Goal: Task Accomplishment & Management: Use online tool/utility

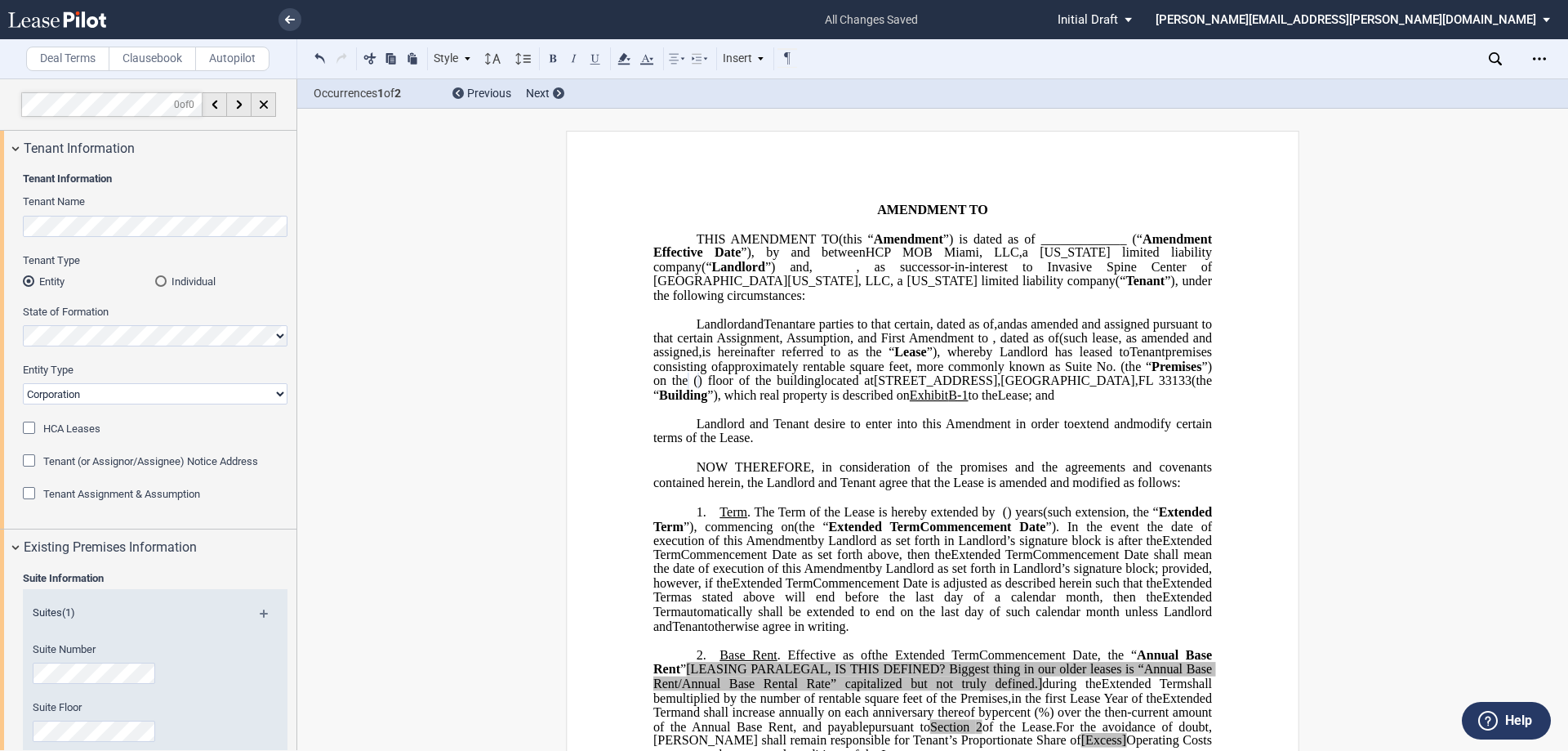
select select "number:2"
select select "2"
select select "number:2"
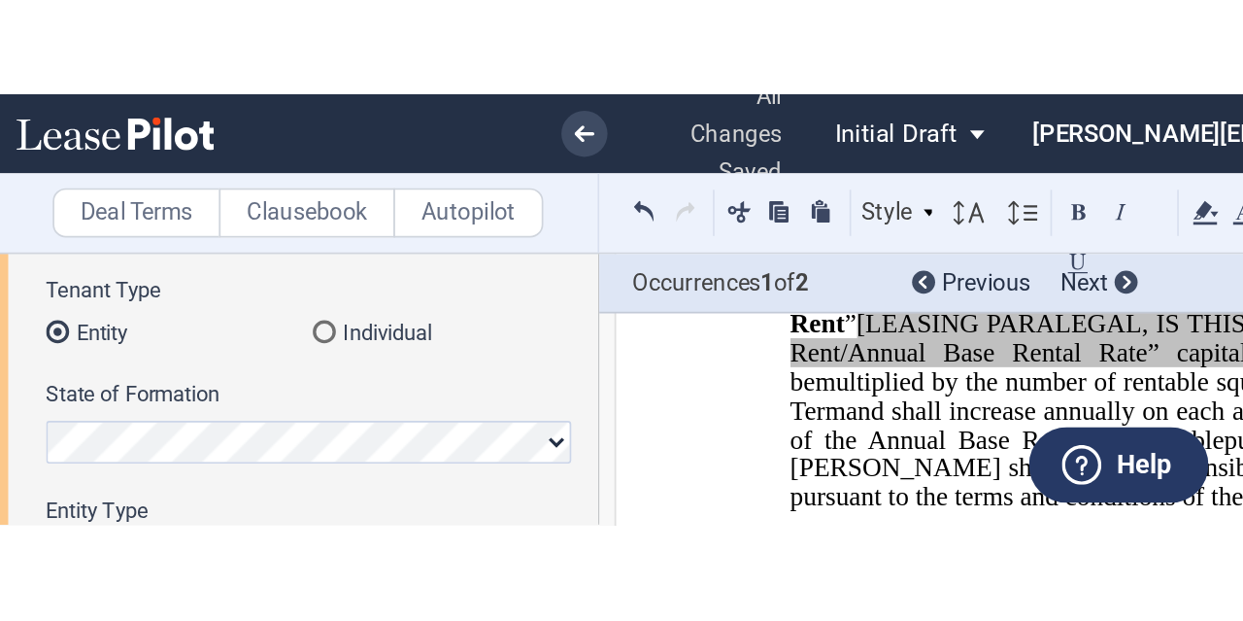
scroll to position [194, 0]
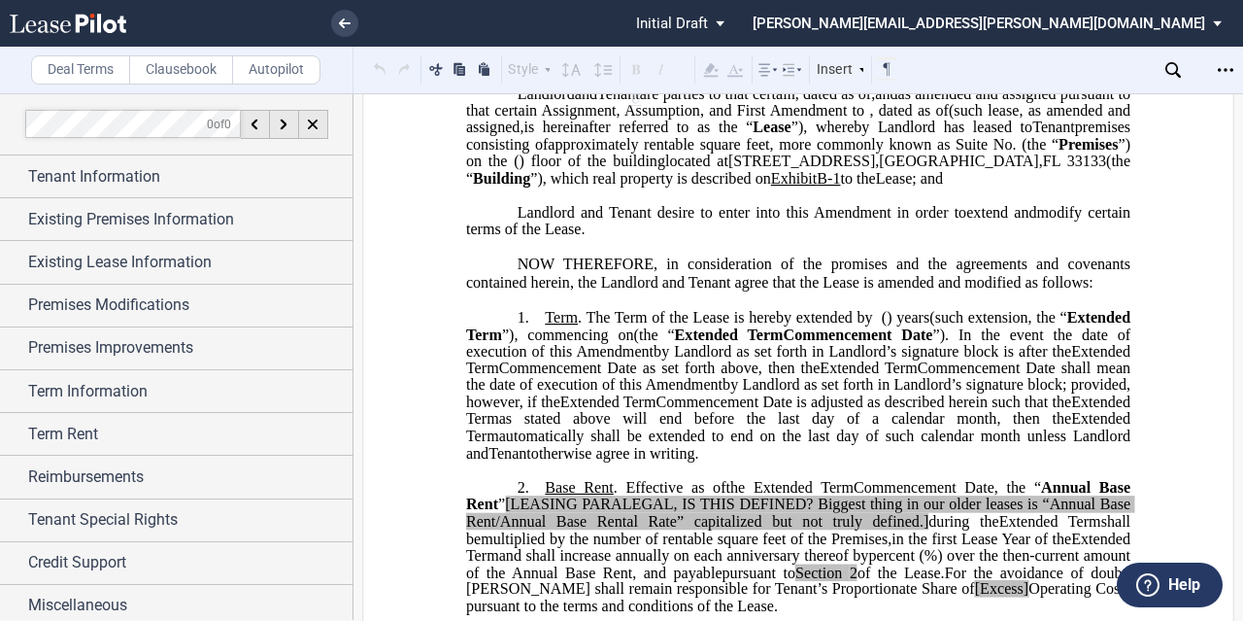
click at [796, 220] on span "Landlord and Tenant desire to enter into this" at bounding box center [663, 211] width 291 height 17
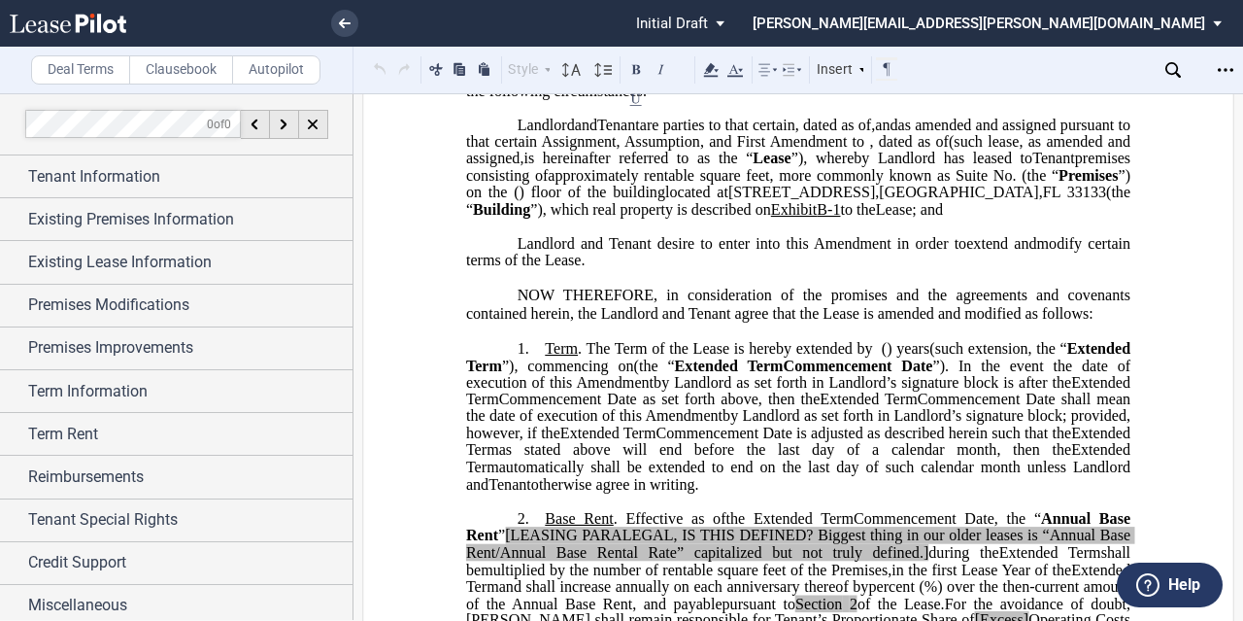
scroll to position [291, 0]
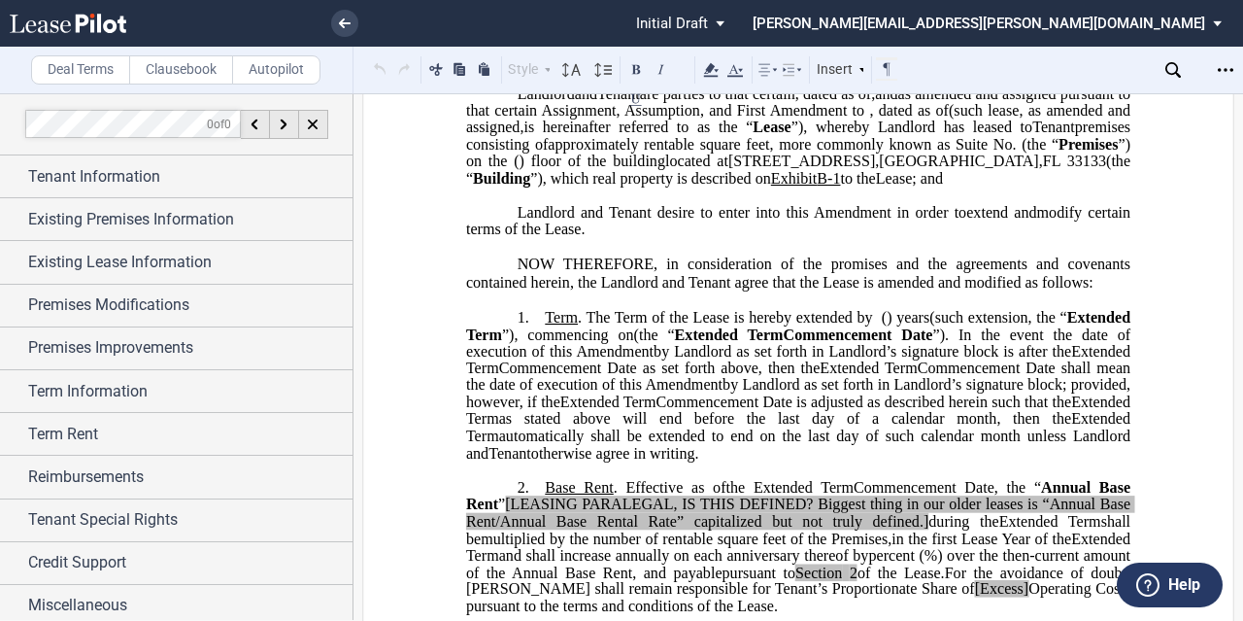
click at [684, 238] on p "Landlord and Tenant desire to enter into this ﻿ ﻿ First Amendment in order to e…" at bounding box center [798, 221] width 664 height 34
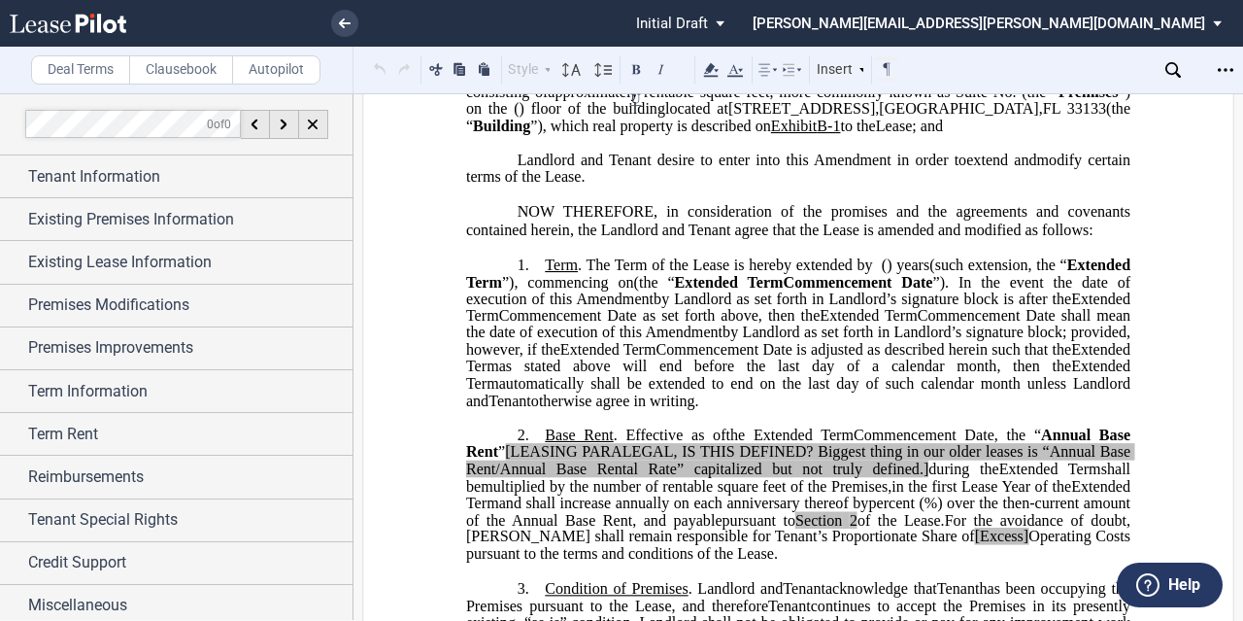
scroll to position [388, 0]
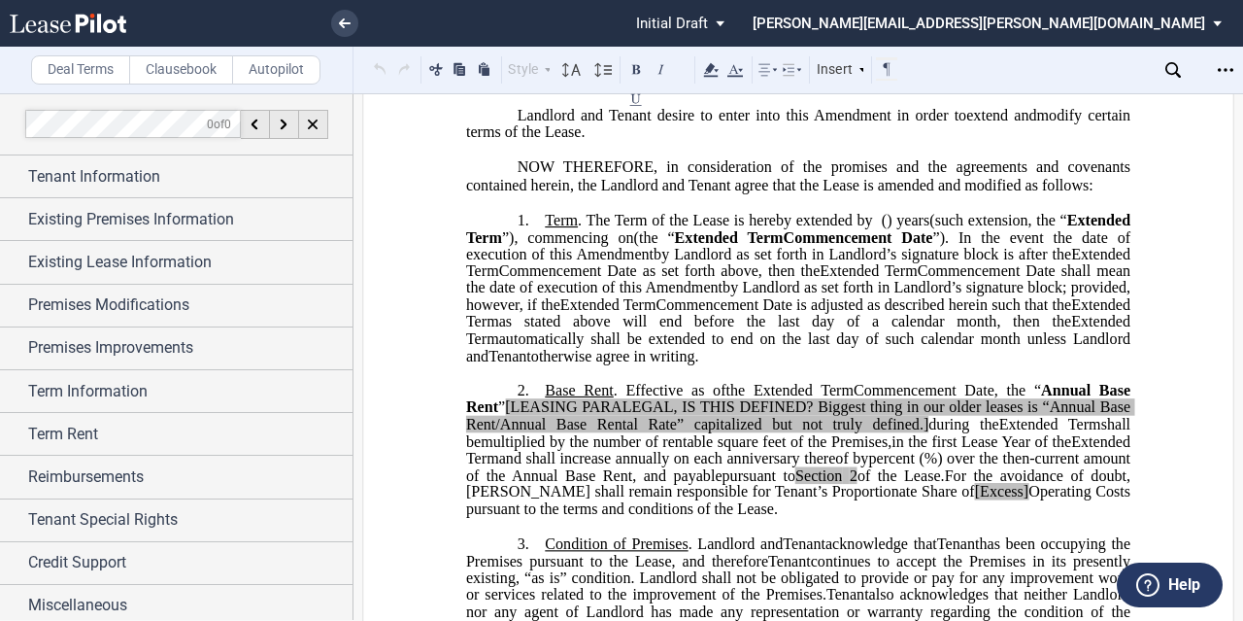
click at [634, 246] on span "”), commencing on" at bounding box center [568, 236] width 132 height 17
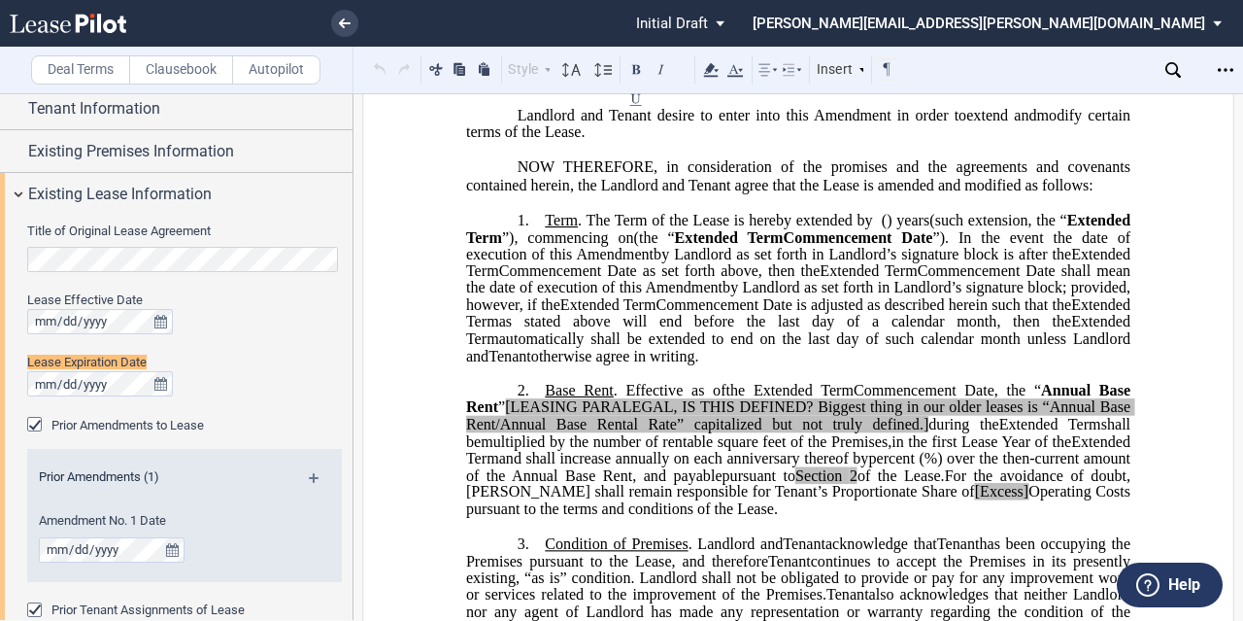
scroll to position [72, 0]
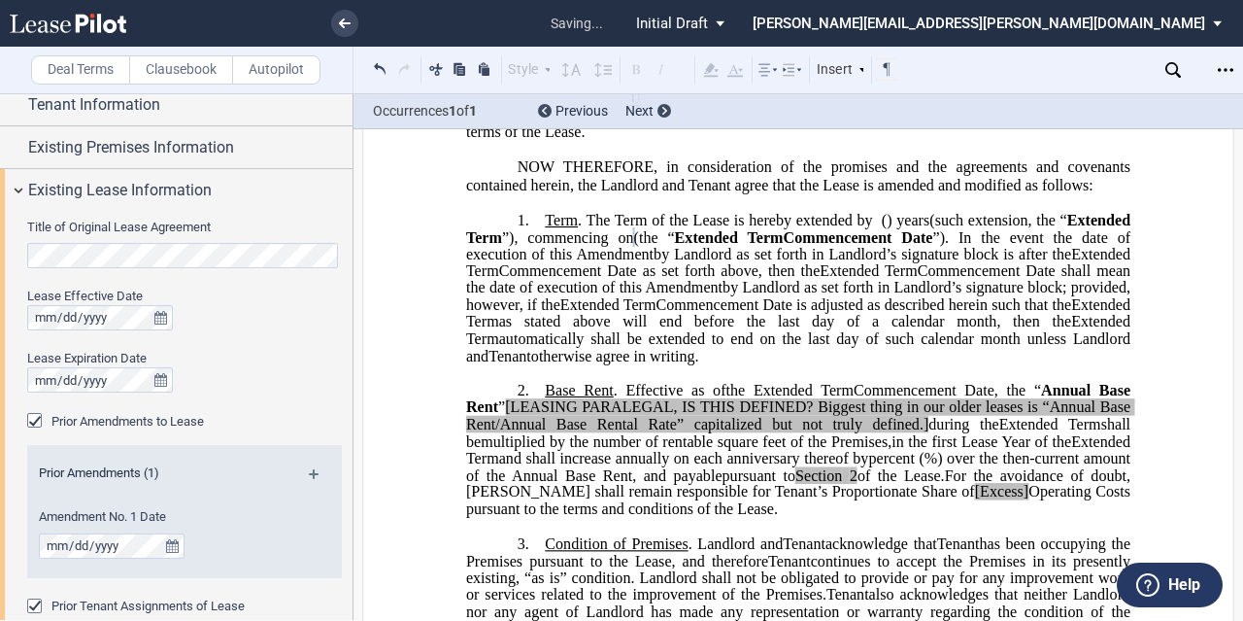
click at [646, 296] on span "Commencement Date shall mean the date of execution of this" at bounding box center [800, 279] width 668 height 34
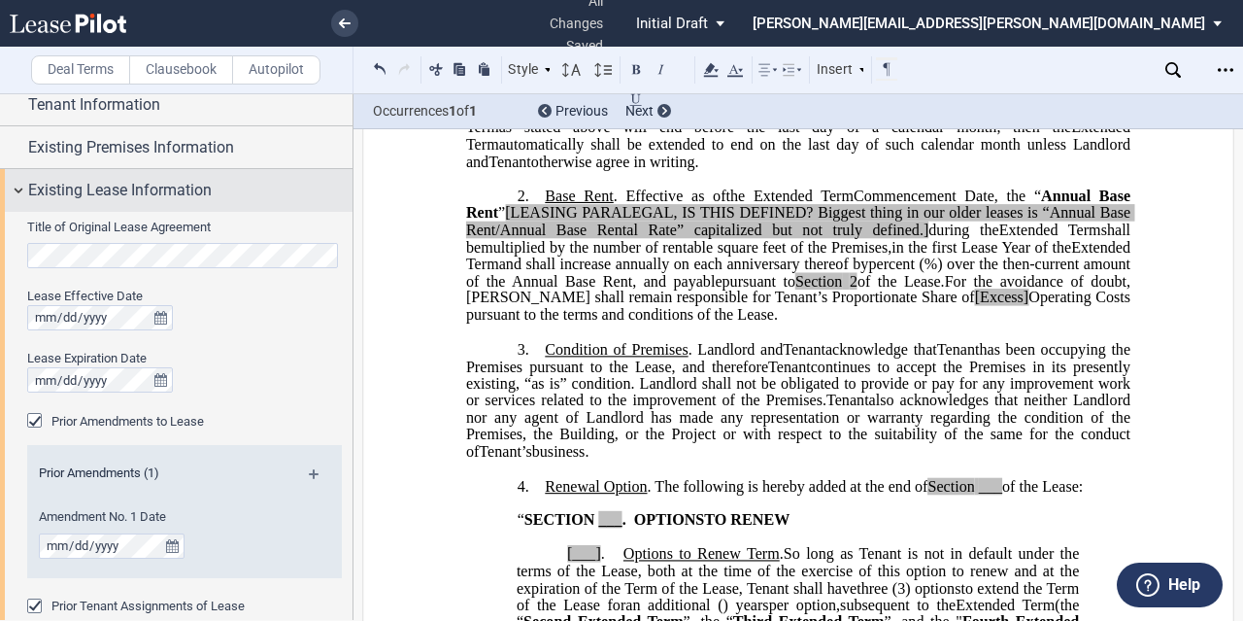
click at [49, 186] on span "Existing Lease Information" at bounding box center [120, 190] width 184 height 23
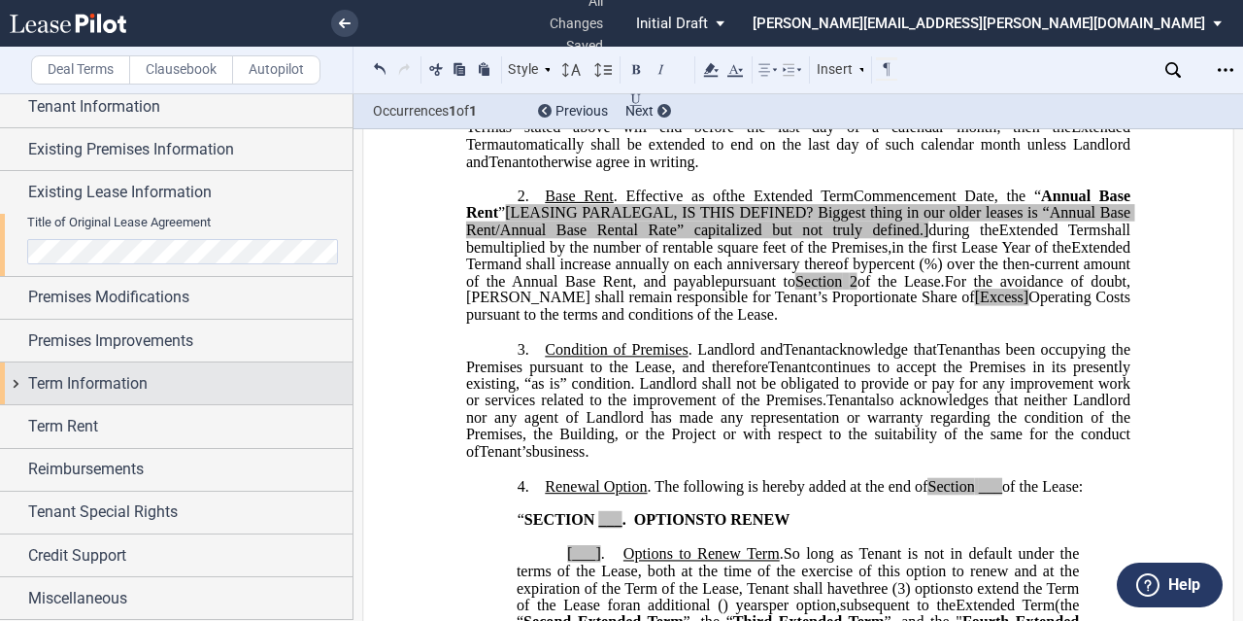
scroll to position [4, 0]
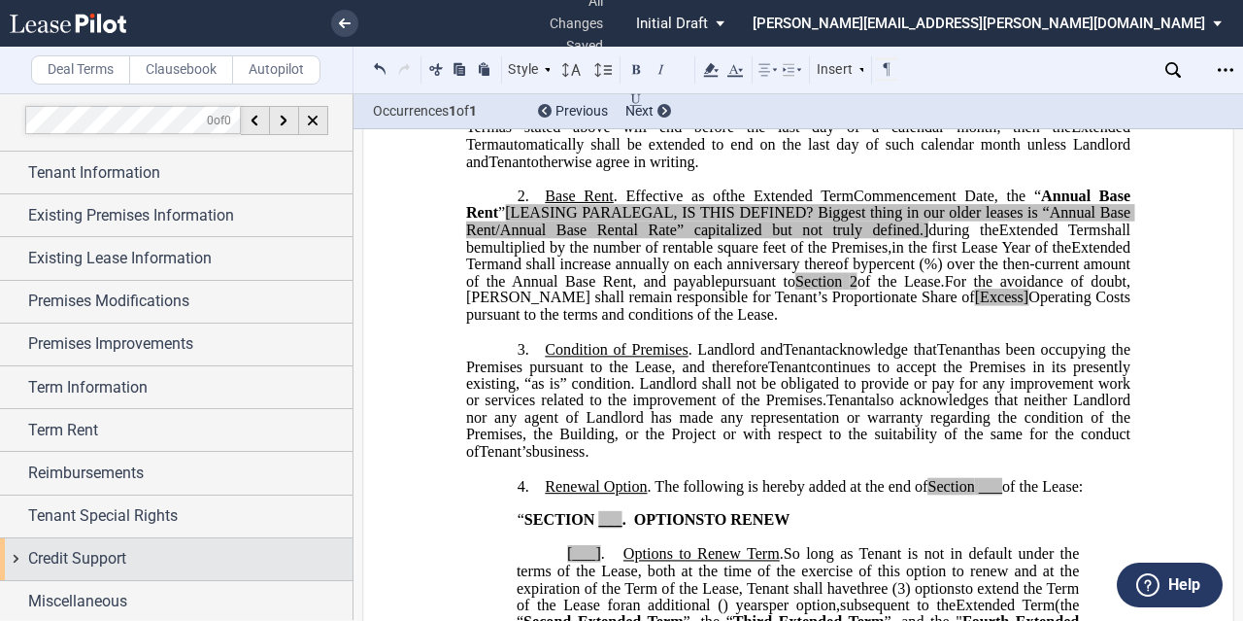
click at [108, 555] on span "Credit Support" at bounding box center [77, 558] width 98 height 23
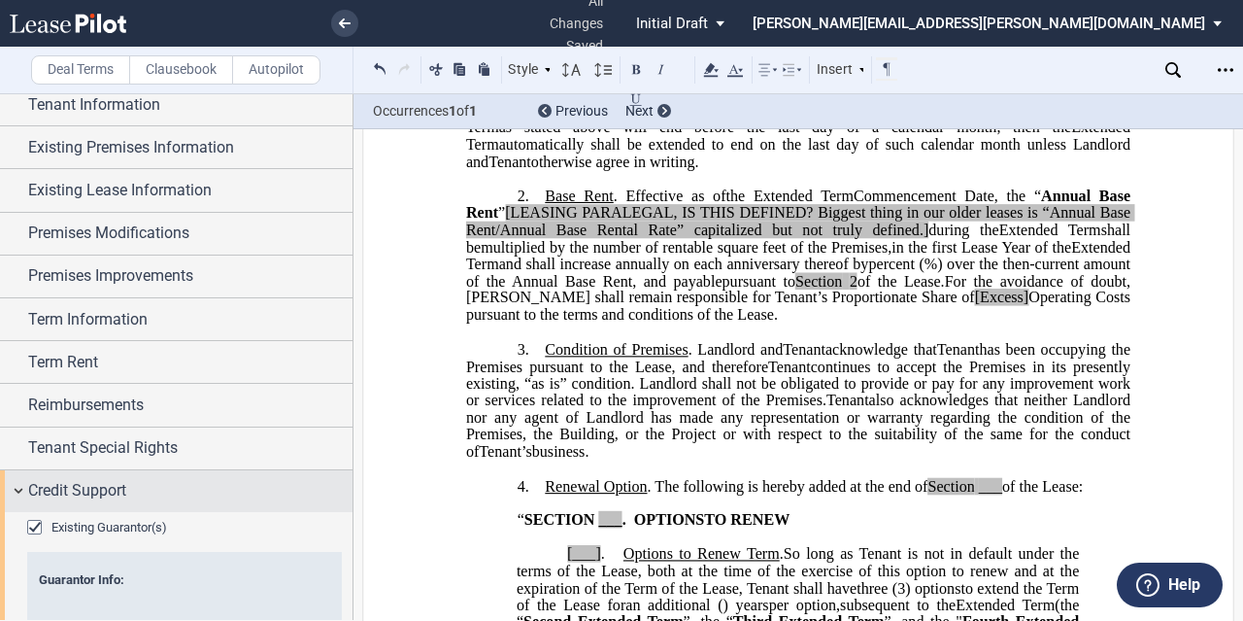
click at [103, 487] on span "Credit Support" at bounding box center [77, 490] width 98 height 23
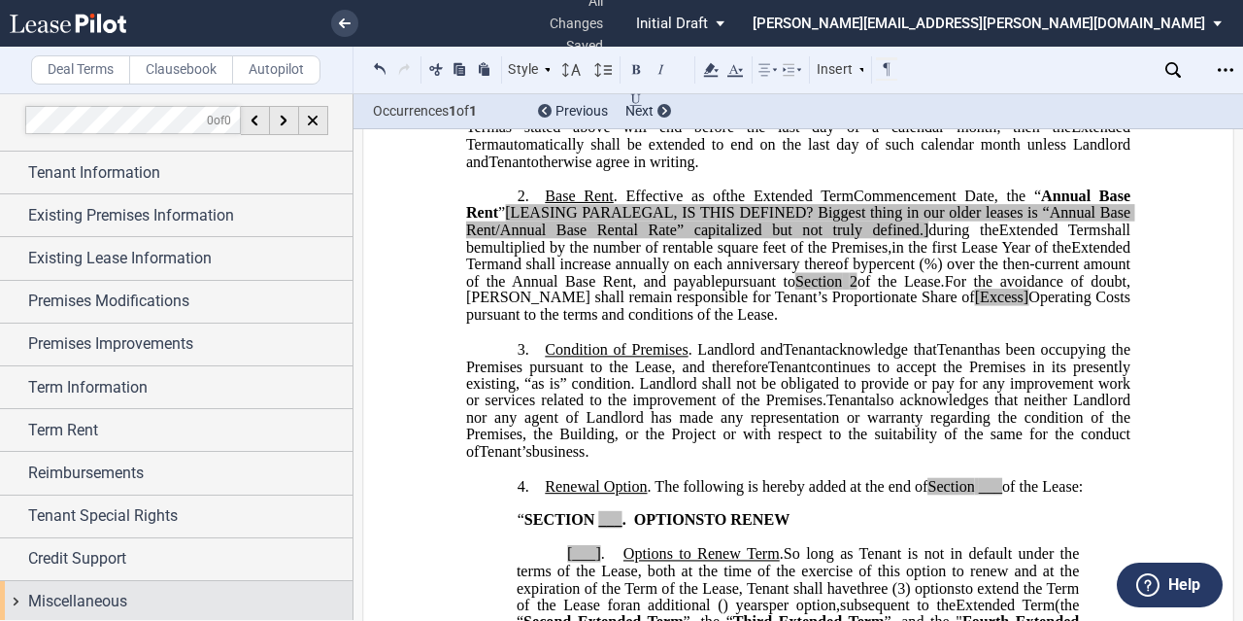
click at [68, 581] on div "Miscellaneous" at bounding box center [176, 602] width 353 height 42
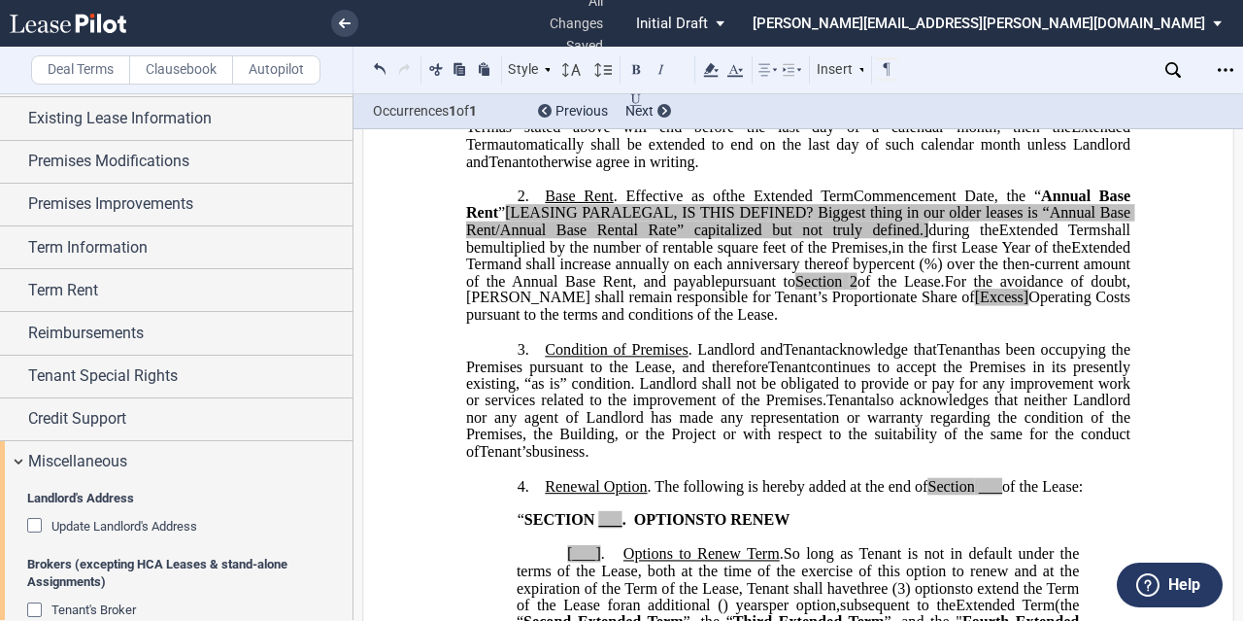
scroll to position [266, 0]
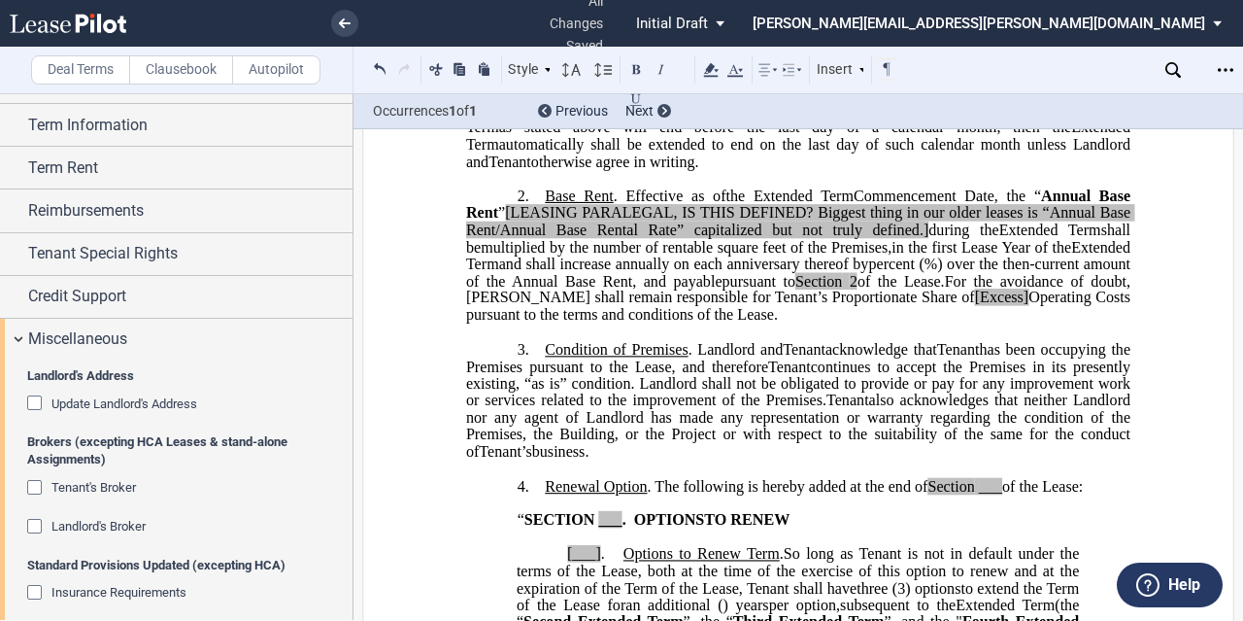
click at [83, 523] on span "Landlord's Broker" at bounding box center [98, 526] width 94 height 15
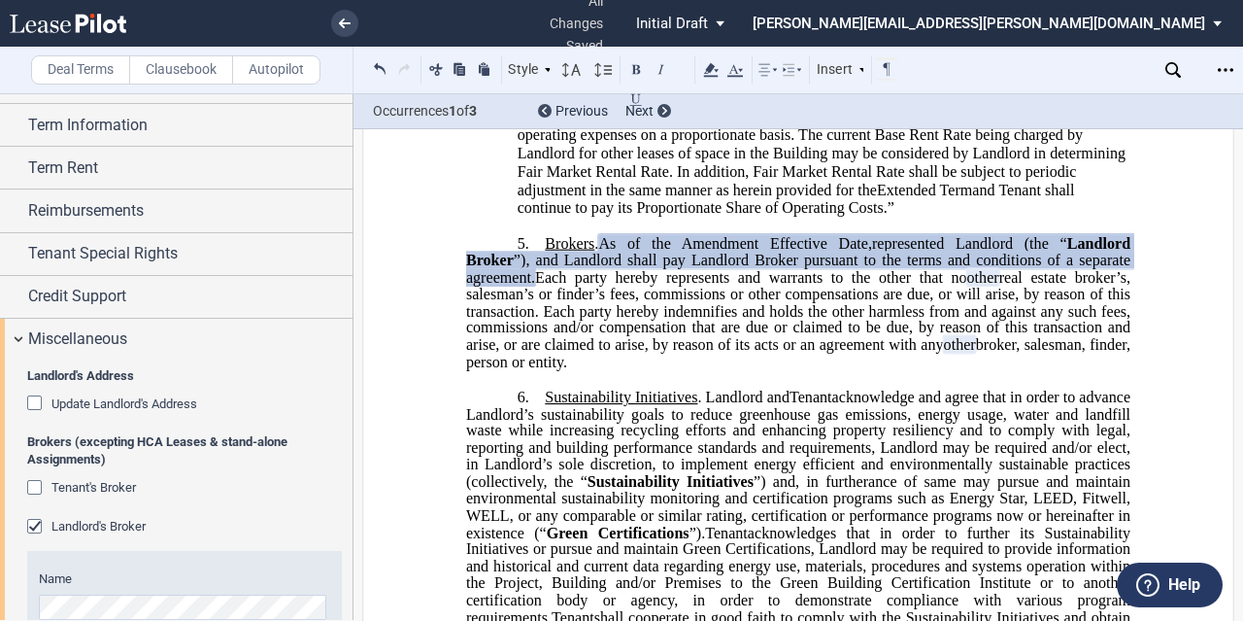
scroll to position [363, 0]
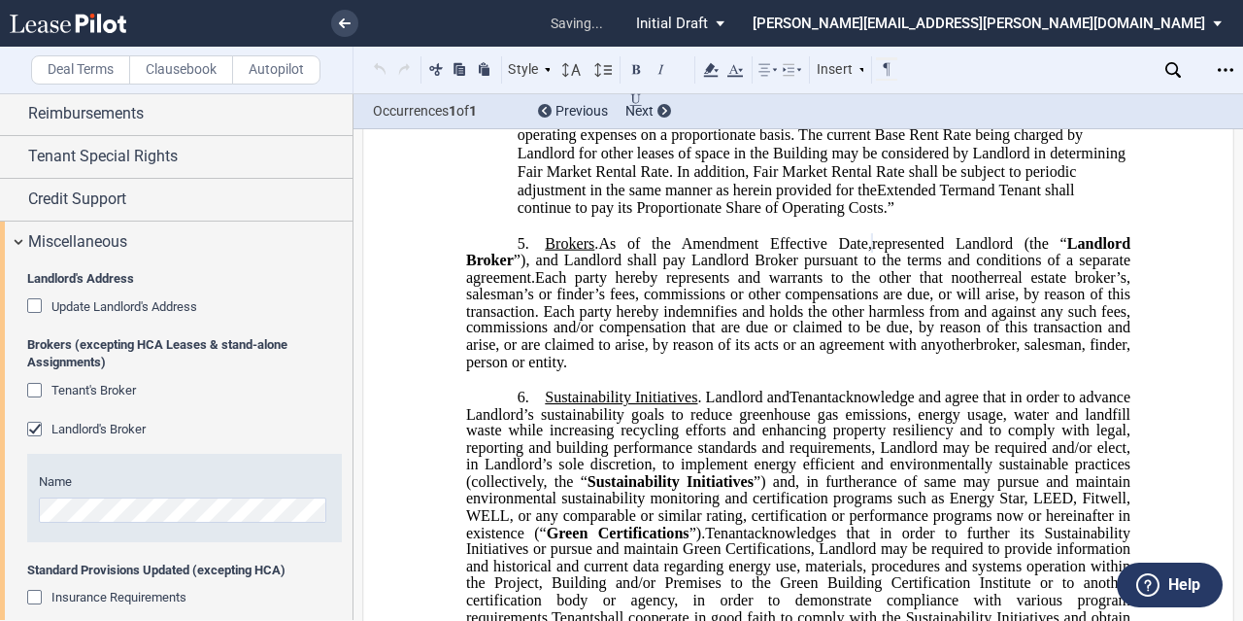
click at [538, 370] on span "broker, salesman, finder, person or entity." at bounding box center [800, 353] width 668 height 34
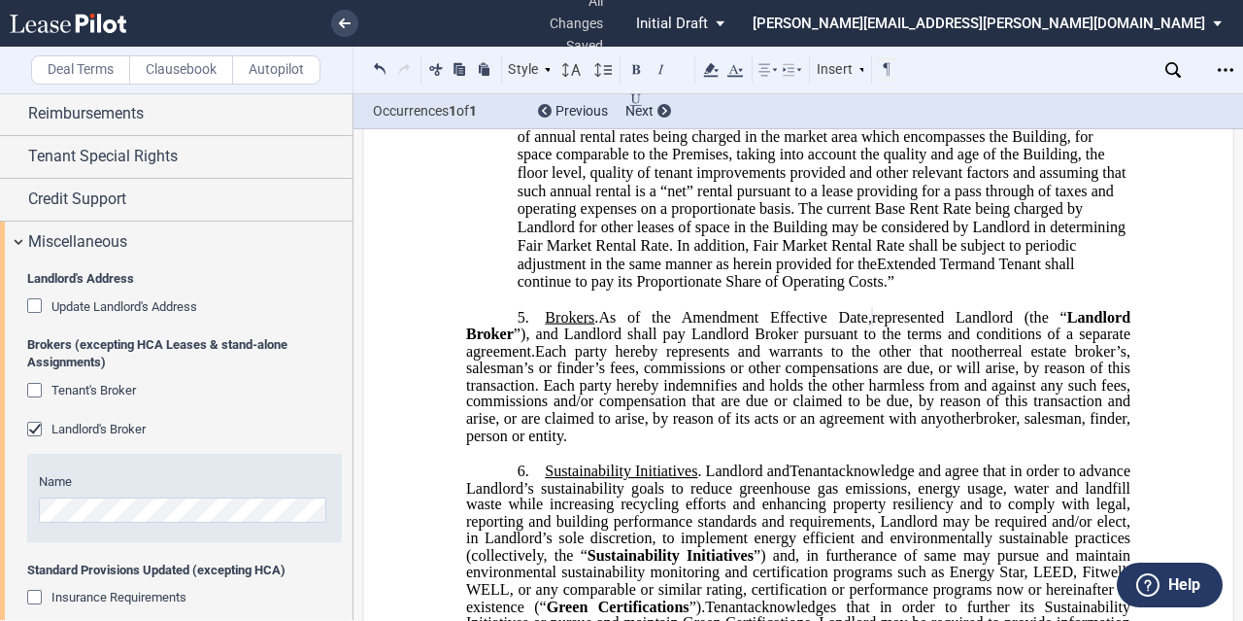
scroll to position [1148, 0]
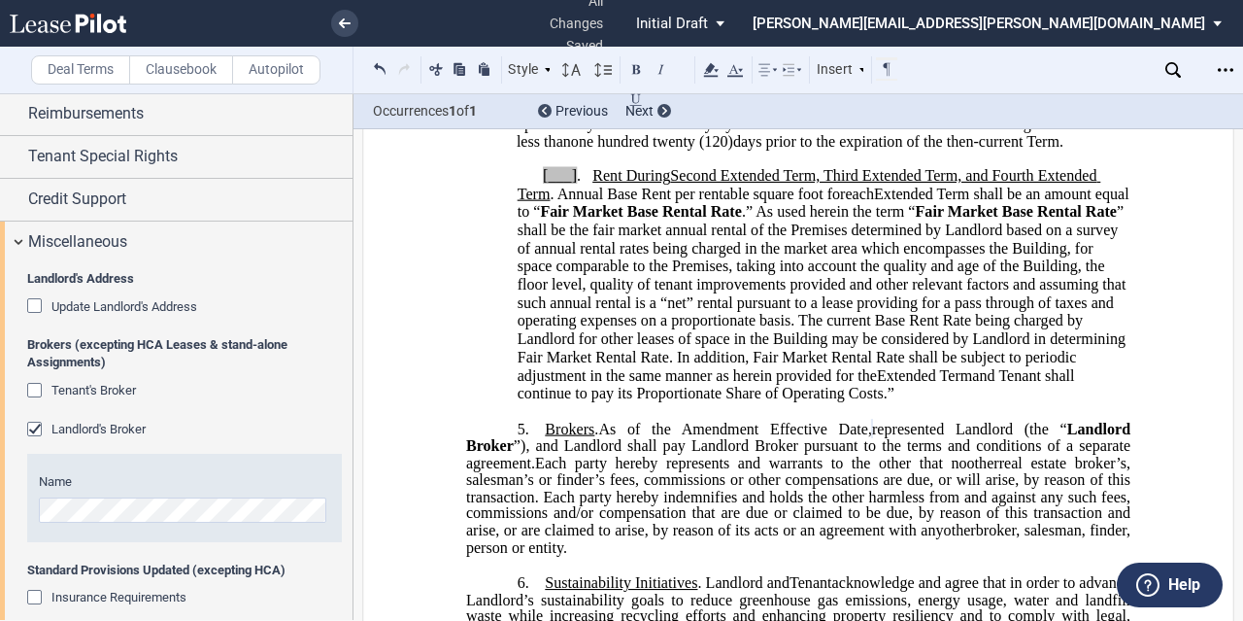
click at [554, 343] on span "” shall be the fair market annual rental of the Premises determined by Landlord…" at bounding box center [824, 293] width 613 height 181
drag, startPoint x: 912, startPoint y: 424, endPoint x: 878, endPoint y: 424, distance: 34.0
click at [878, 403] on p "[___] . Rent During Second ﻿ ﻿ Extended Term Second Extended Term, Third Extend…" at bounding box center [824, 285] width 613 height 236
click at [853, 402] on span "and Tenant shall continue to pay its Proportionate Share of Operating Costs." at bounding box center [798, 384] width 561 height 35
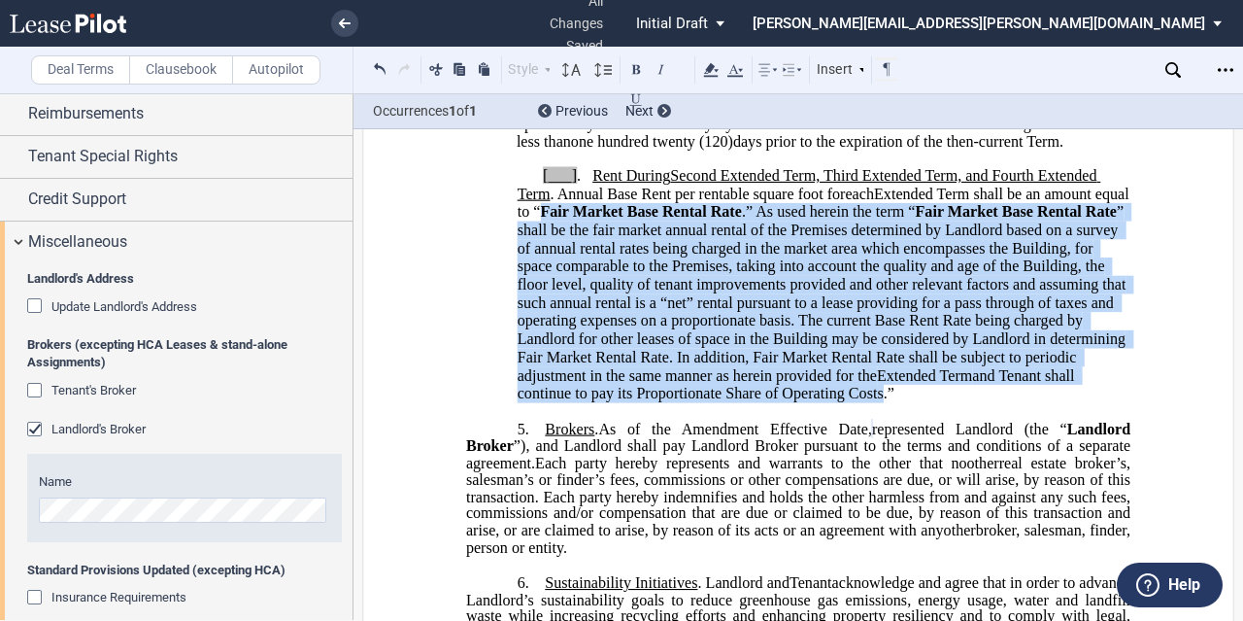
drag, startPoint x: 875, startPoint y: 431, endPoint x: 569, endPoint y: 247, distance: 357.3
click at [569, 247] on p "[___] . Rent During Second ﻿ ﻿ Extended Term Second Extended Term, Third Extend…" at bounding box center [824, 285] width 613 height 236
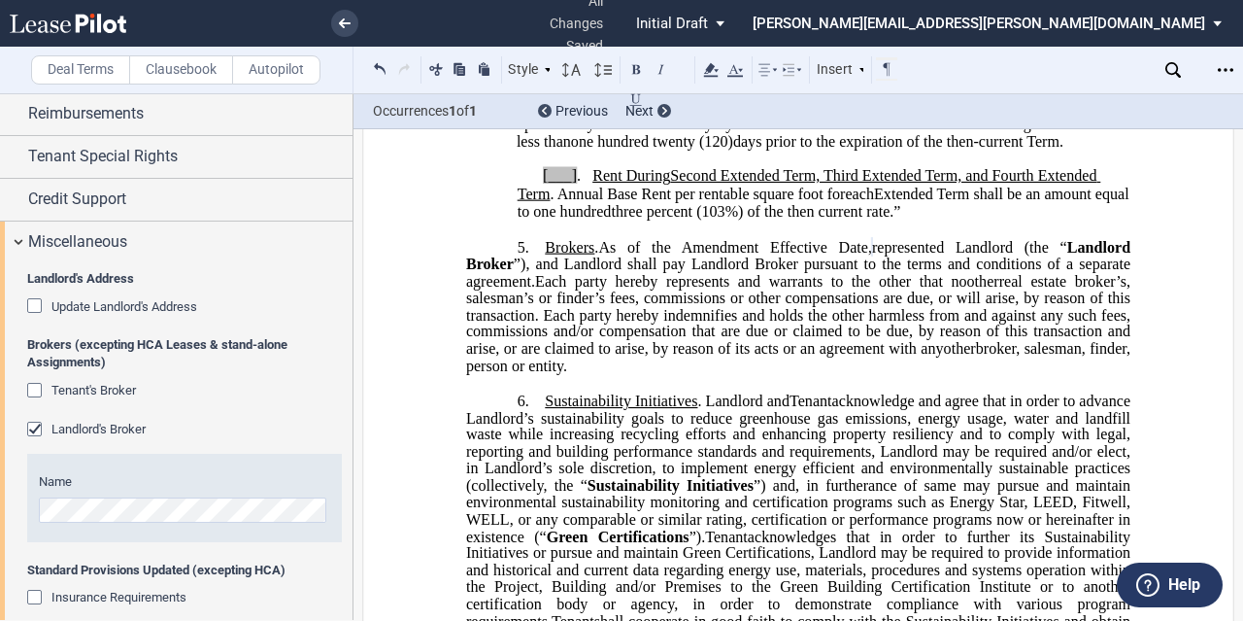
click at [894, 220] on span "three percent (103%) of the then current rate." at bounding box center [752, 211] width 283 height 17
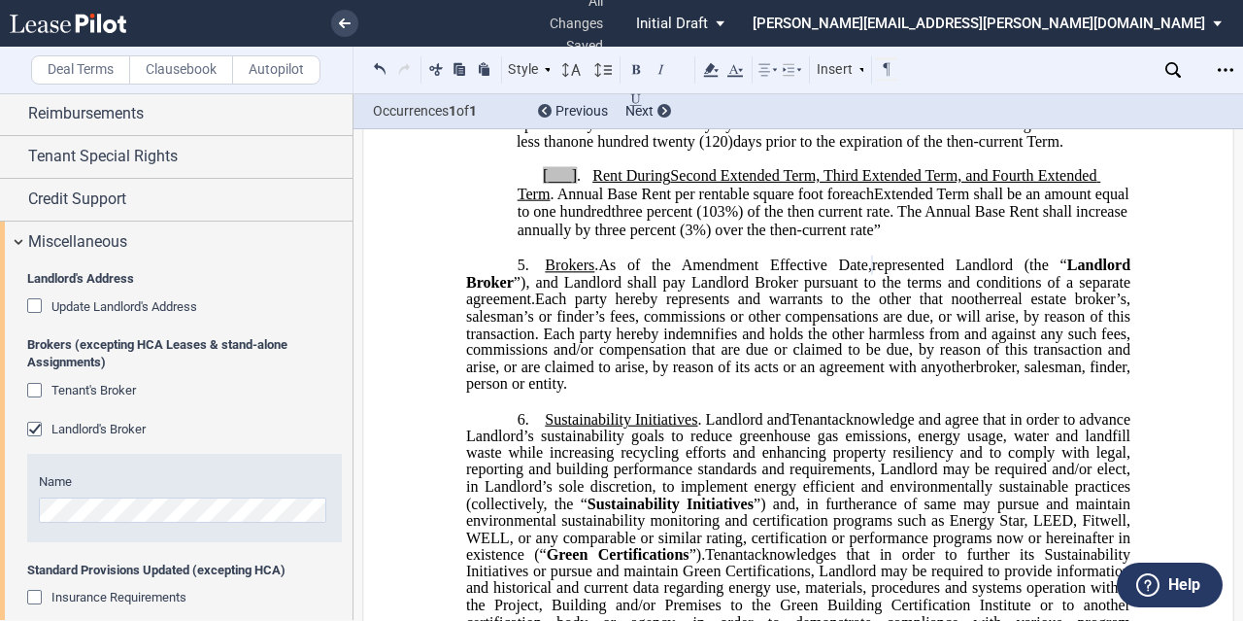
click at [861, 238] on span "three percent (103%) of the then current rate. The Annual Base Rent shall incre…" at bounding box center [825, 220] width 614 height 35
click at [881, 239] on span "”" at bounding box center [877, 229] width 7 height 17
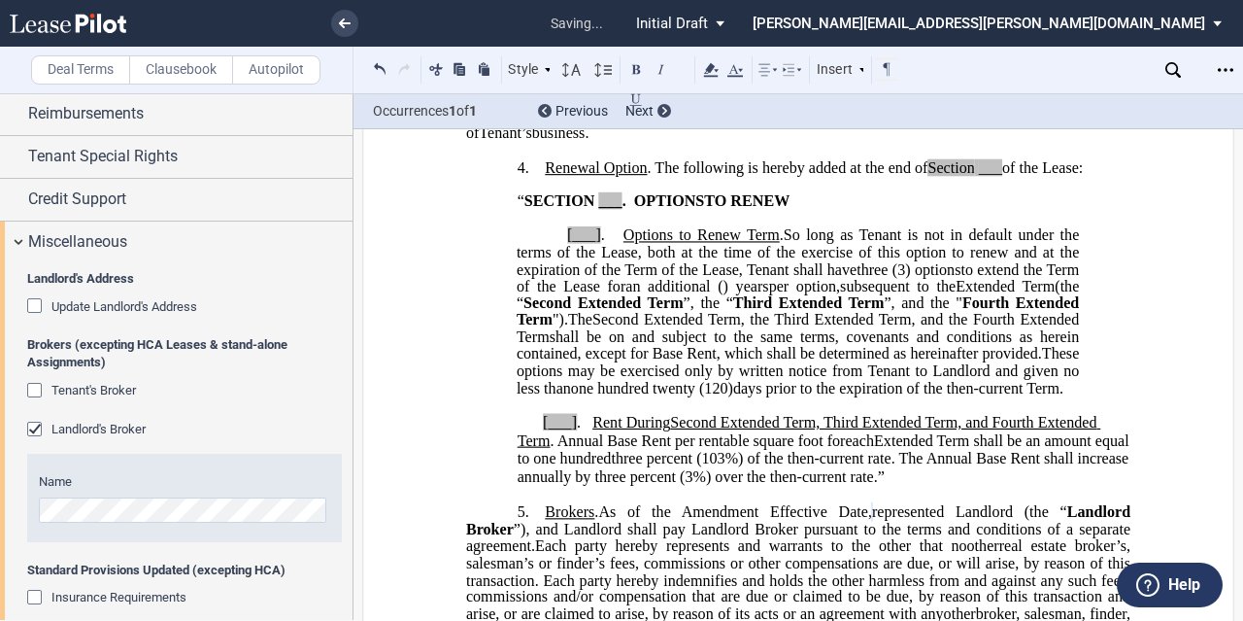
scroll to position [857, 0]
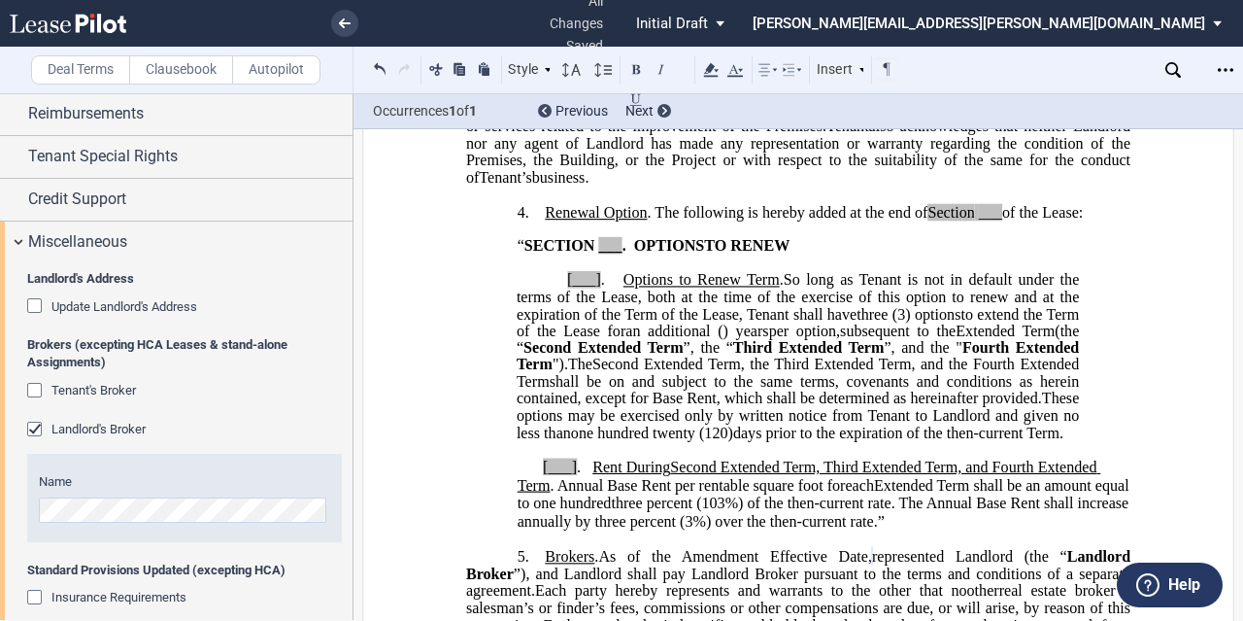
click at [892, 219] on span ". The following is hereby added at the end of" at bounding box center [788, 211] width 281 height 17
drag, startPoint x: 846, startPoint y: 226, endPoint x: 1081, endPoint y: 219, distance: 235.1
click at [1081, 219] on span "Renewal Option . The following is hereby added at the end of Section ___ of the…" at bounding box center [814, 211] width 538 height 17
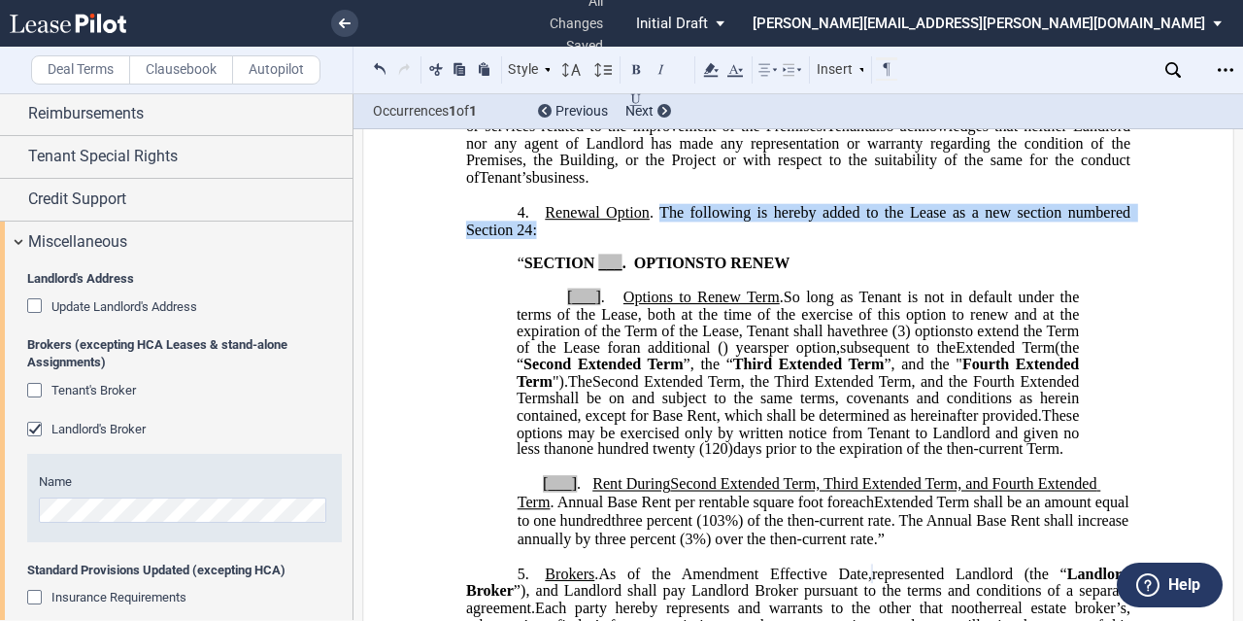
drag, startPoint x: 666, startPoint y: 246, endPoint x: 658, endPoint y: 226, distance: 20.9
click at [658, 226] on p "4. Renewal Option . The following is hereby added to the Lease as a new section…" at bounding box center [798, 220] width 664 height 35
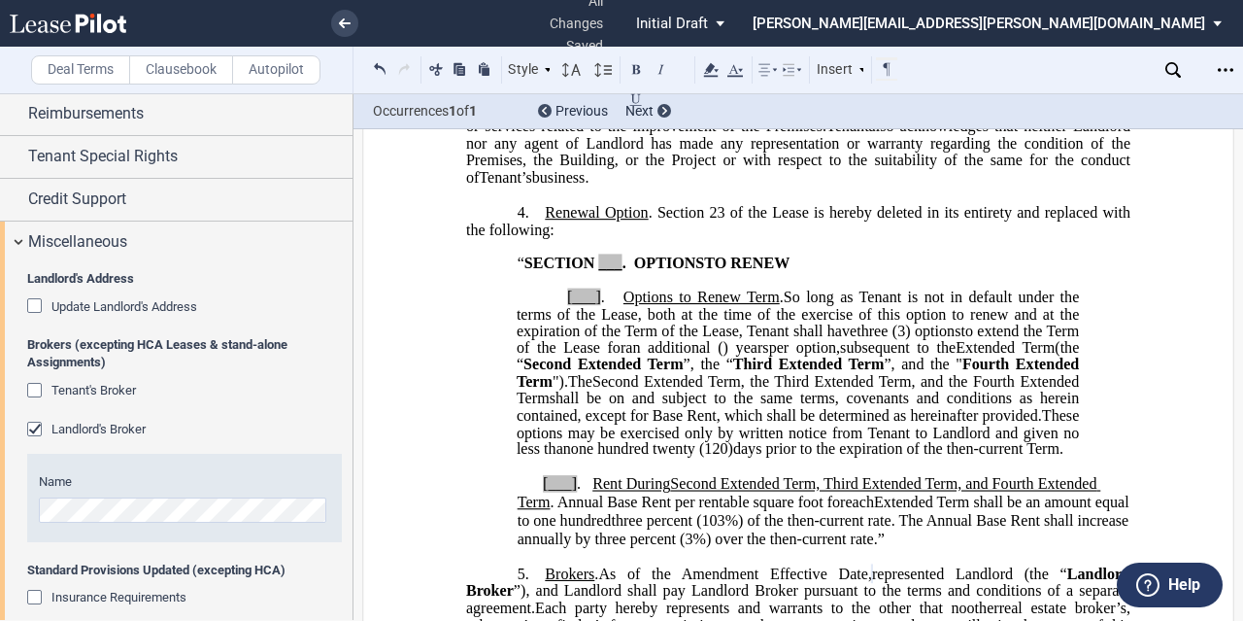
click at [623, 272] on span "." at bounding box center [625, 262] width 4 height 17
click at [601, 305] on span "." at bounding box center [603, 295] width 4 height 17
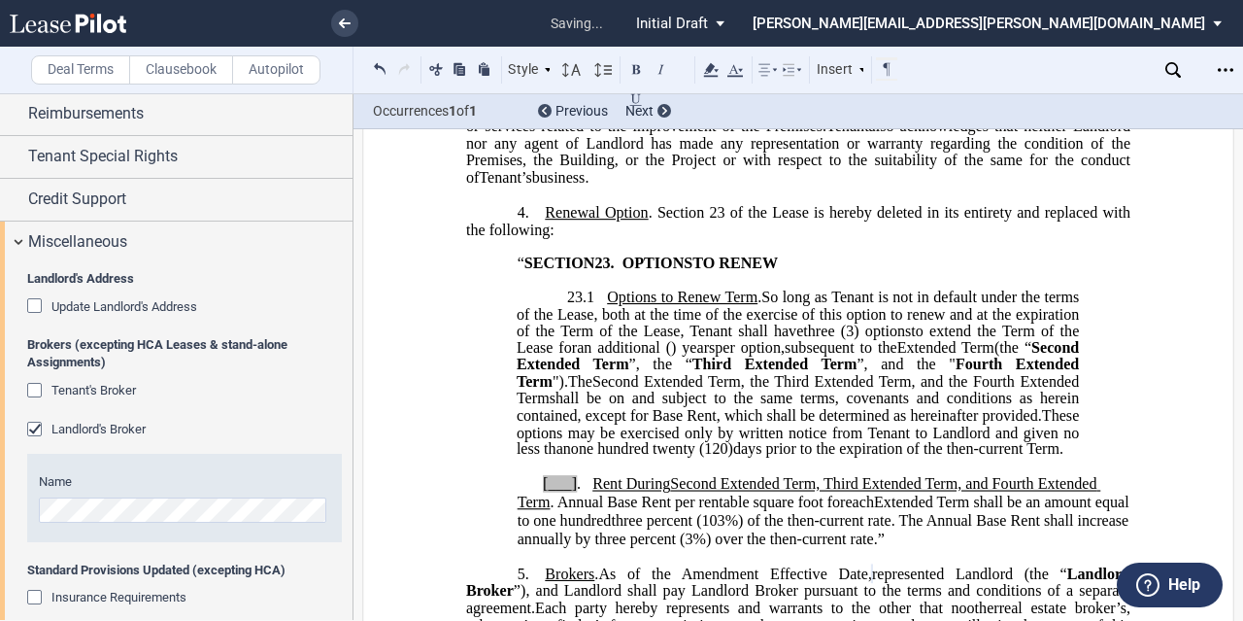
click at [569, 492] on span "[___]" at bounding box center [560, 483] width 34 height 17
click at [575, 305] on span "23.1" at bounding box center [580, 295] width 27 height 17
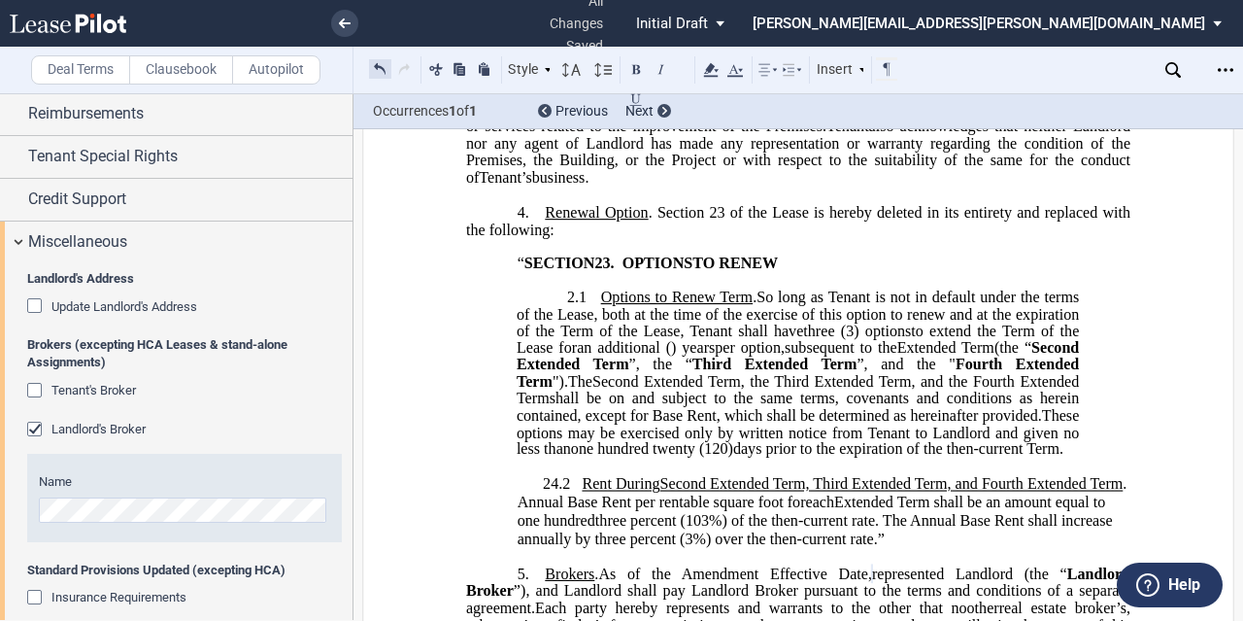
click at [385, 65] on button at bounding box center [380, 68] width 22 height 23
click at [385, 65] on div "Style 1. Section (a) Subsection (a) Subsection 1 a) Subsection 2 Normal Normal …" at bounding box center [634, 69] width 530 height 25
click at [385, 65] on button at bounding box center [380, 68] width 22 height 23
click at [385, 65] on div "Style 1. Section (a) Subsection (a) Subsection 1 a) Subsection 2 Normal Normal …" at bounding box center [634, 69] width 530 height 25
click at [385, 65] on button at bounding box center [380, 68] width 22 height 23
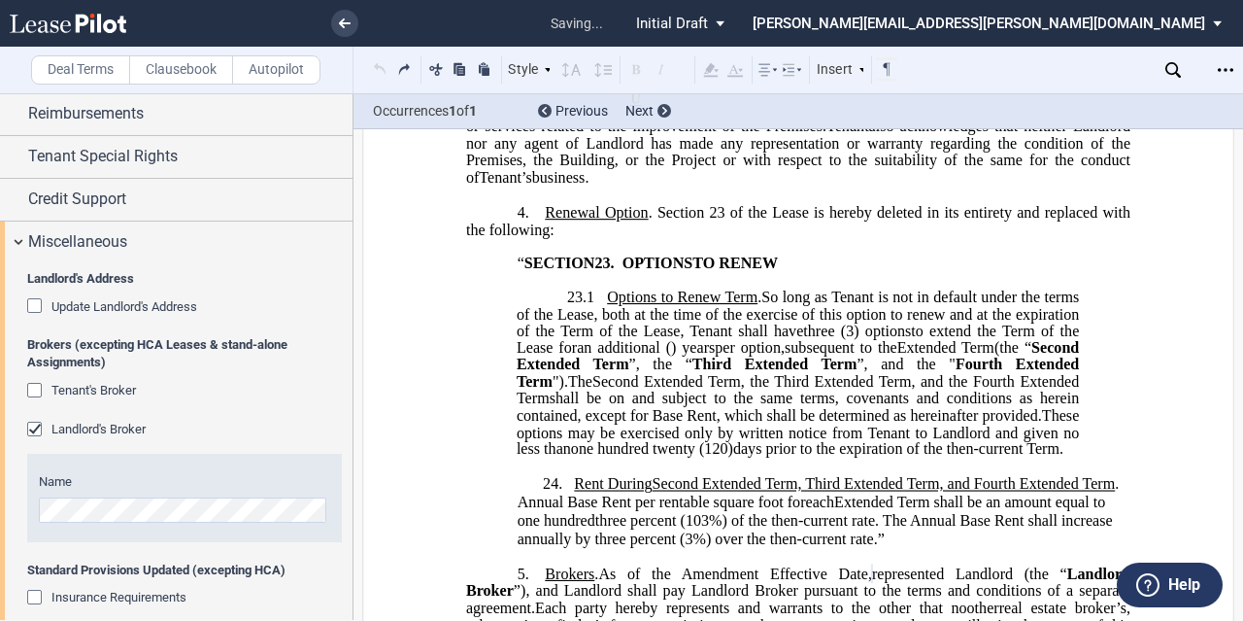
click at [385, 65] on div "Style 1. Section (a) Subsection (a) Subsection 1 a) Subsection 2 Normal Normal …" at bounding box center [634, 69] width 530 height 25
click at [385, 65] on button at bounding box center [380, 68] width 22 height 23
click at [385, 65] on div "Style 1. Section (a) Subsection (a) Subsection 1 a) Subsection 2 Normal Normal …" at bounding box center [634, 69] width 530 height 25
click at [385, 65] on button at bounding box center [380, 68] width 22 height 23
click at [385, 65] on div "Style 1. Section (a) Subsection (a) Subsection 1 a) Subsection 2 Normal Normal …" at bounding box center [634, 69] width 530 height 25
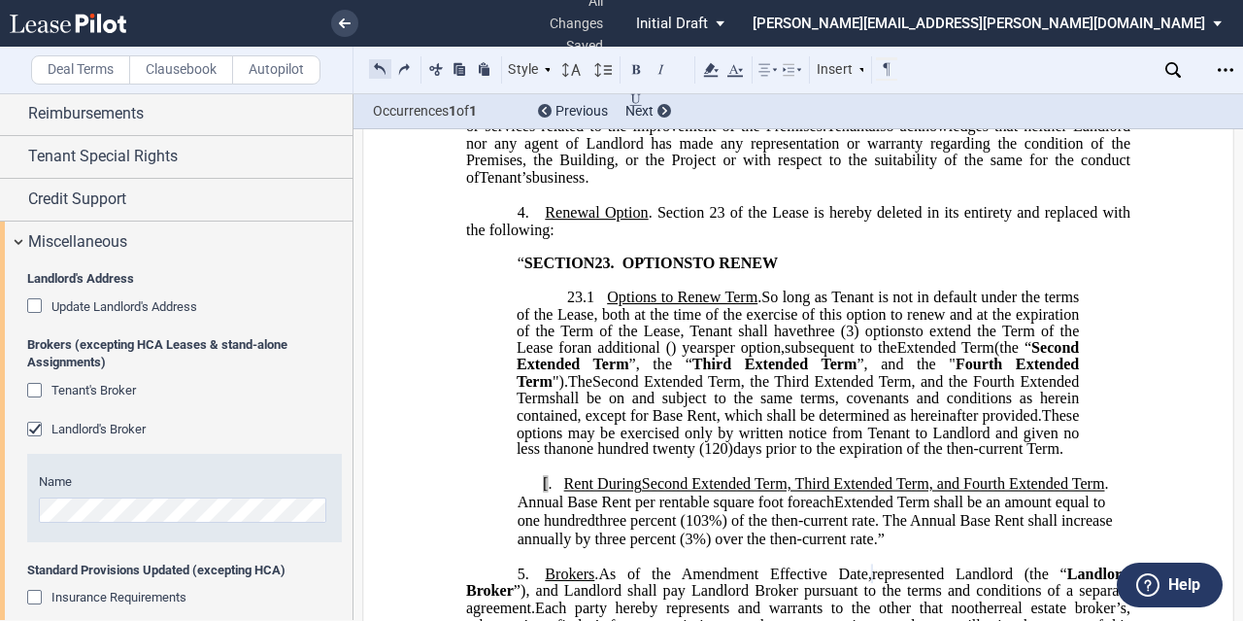
click at [385, 65] on button at bounding box center [380, 68] width 22 height 23
click at [385, 65] on div "Style 1. Section (a) Subsection (a) Subsection 1 a) Subsection 2 Normal Normal …" at bounding box center [634, 69] width 530 height 25
click at [385, 65] on button at bounding box center [380, 68] width 22 height 23
click at [385, 65] on div "Style 1. Section (a) Subsection (a) Subsection 1 a) Subsection 2 Normal Normal …" at bounding box center [634, 69] width 530 height 25
click at [385, 65] on button at bounding box center [380, 68] width 22 height 23
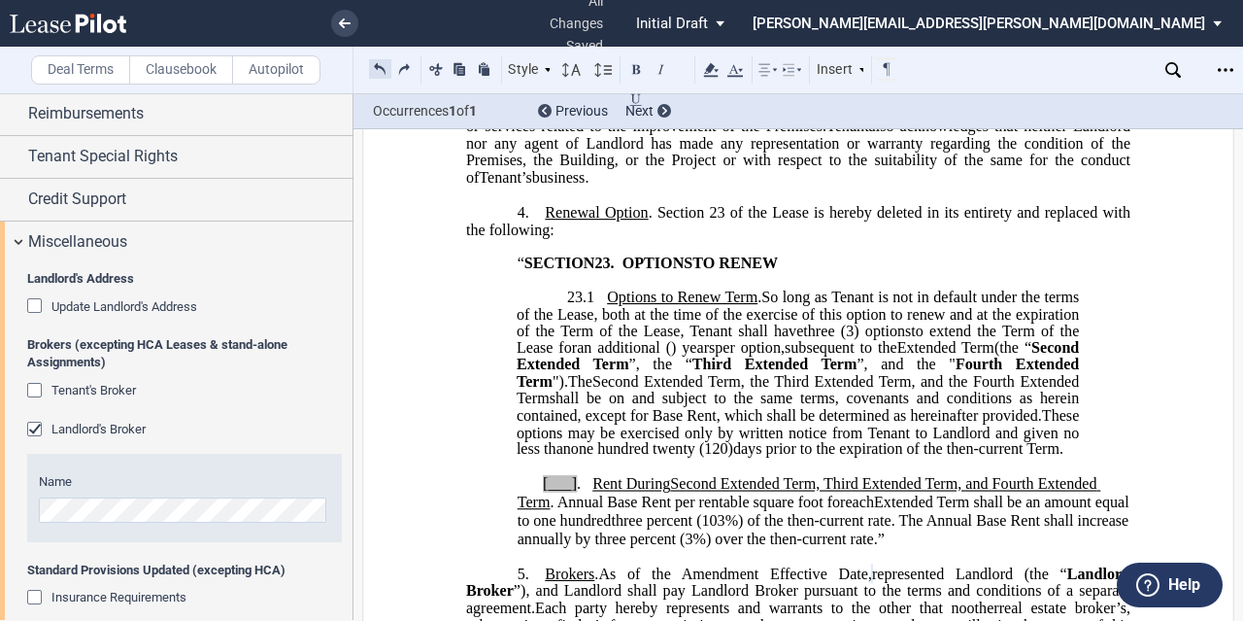
click at [385, 65] on button at bounding box center [380, 68] width 22 height 23
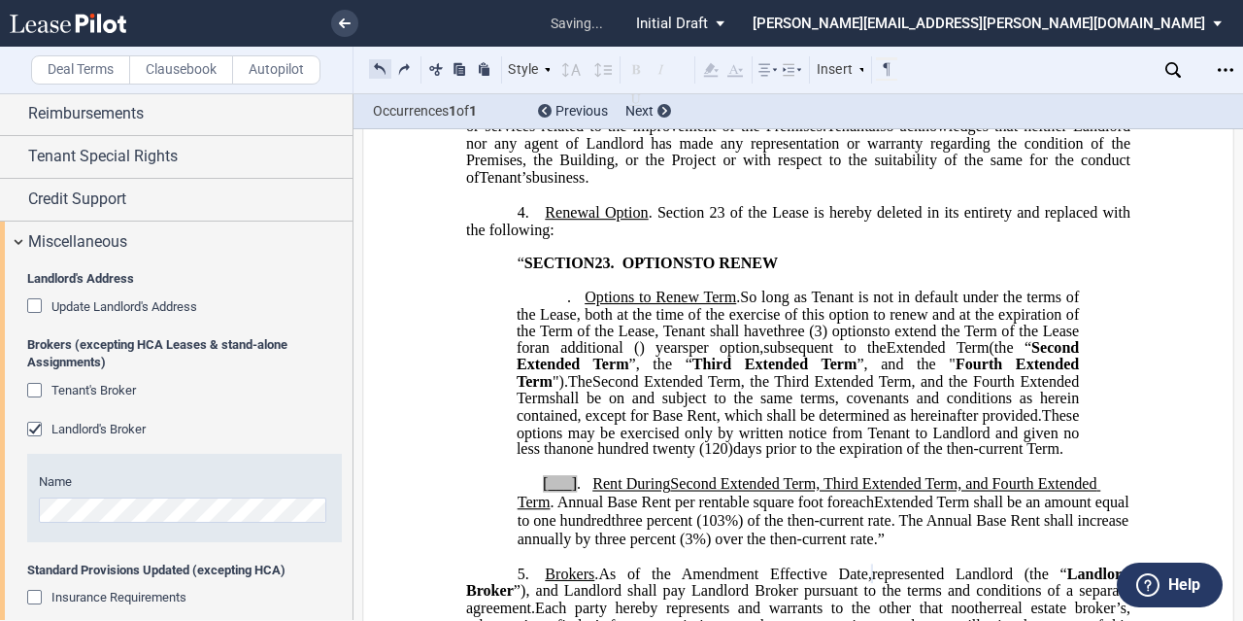
click at [385, 65] on button at bounding box center [380, 68] width 22 height 23
click at [385, 65] on div "Style 1. Section (a) Subsection (a) Subsection 1 a) Subsection 2 Normal Normal …" at bounding box center [634, 69] width 530 height 25
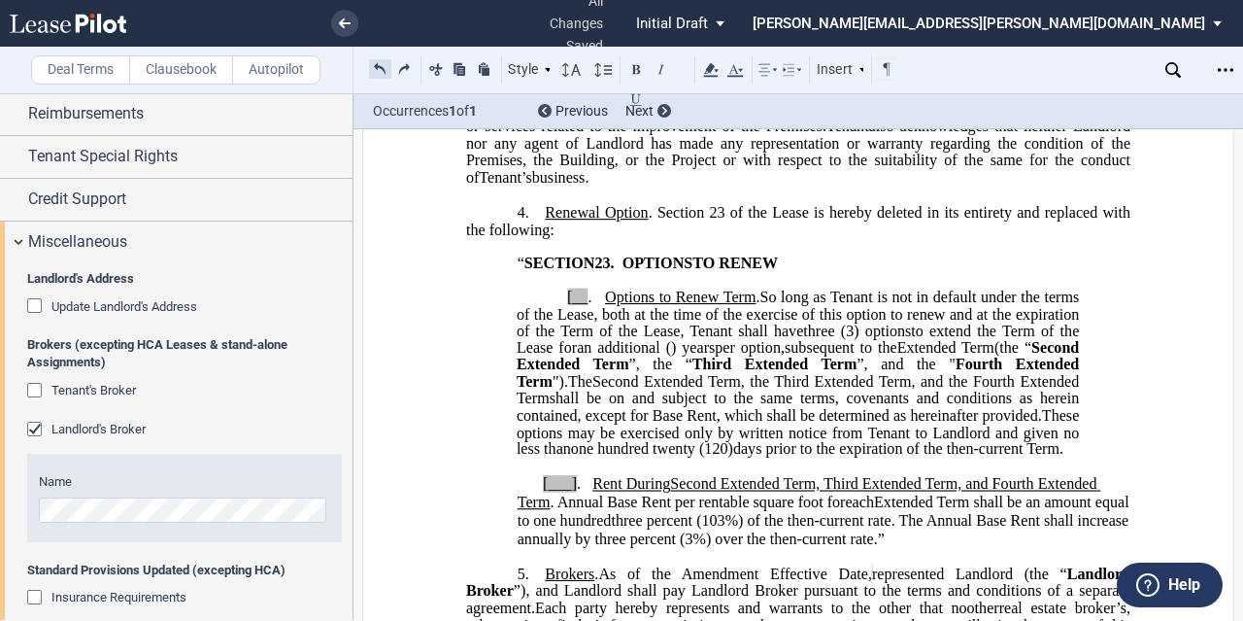
click at [385, 65] on button at bounding box center [380, 68] width 22 height 23
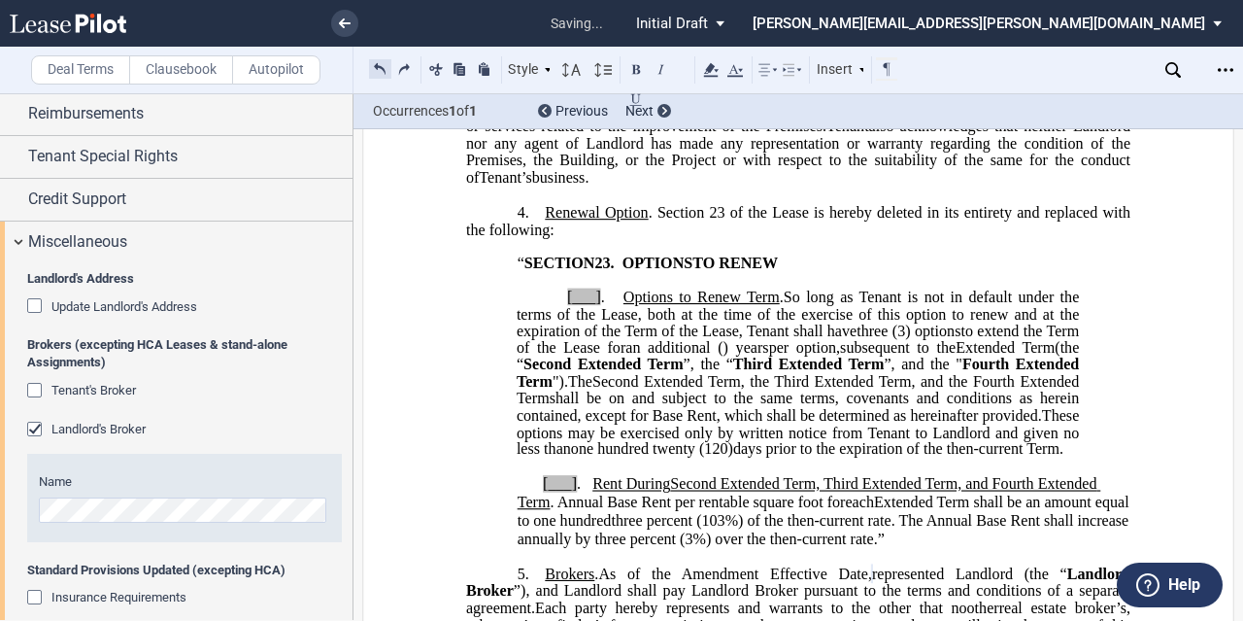
click at [385, 65] on button at bounding box center [380, 68] width 22 height 23
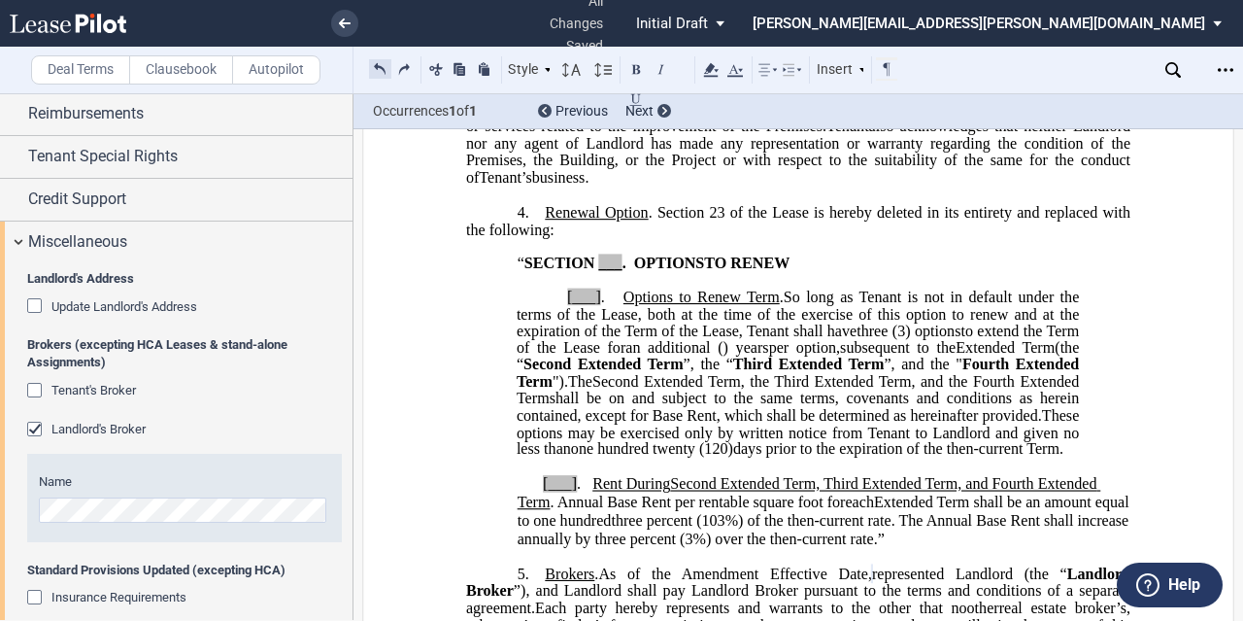
click at [385, 65] on button at bounding box center [380, 68] width 22 height 23
click at [385, 65] on div "Style 1. Section (a) Subsection (a) Subsection 1 a) Subsection 2 Normal Normal …" at bounding box center [634, 69] width 530 height 25
click at [385, 65] on button at bounding box center [380, 68] width 22 height 23
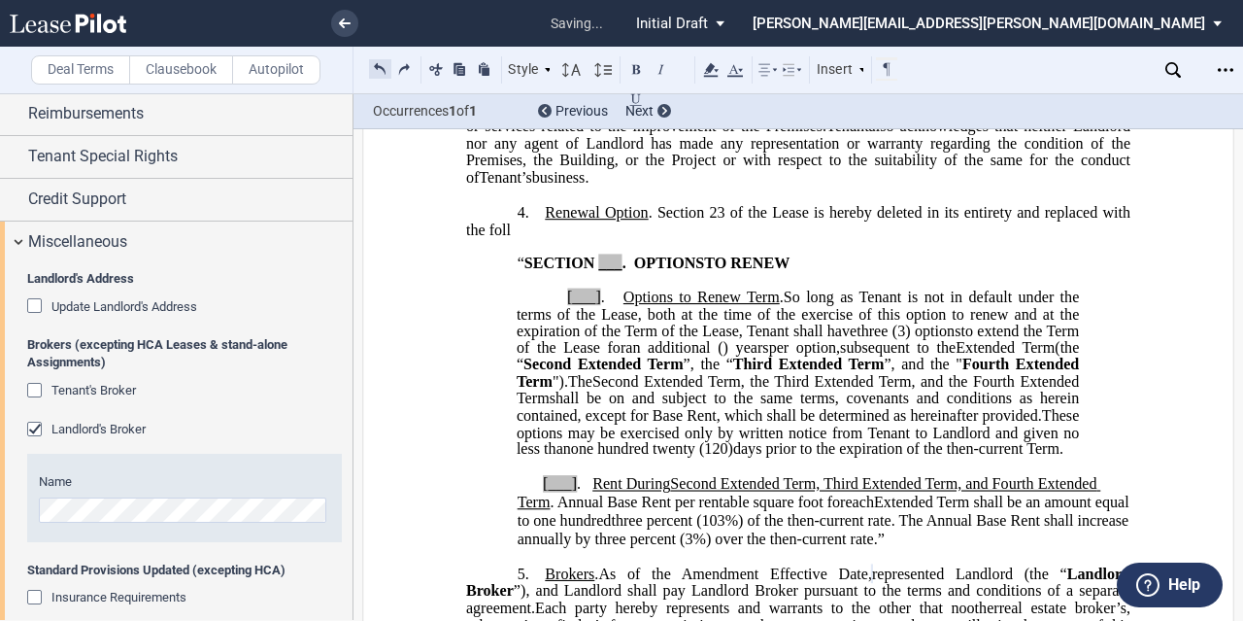
click at [385, 65] on button at bounding box center [380, 68] width 22 height 23
click at [385, 65] on div "Style 1. Section (a) Subsection (a) Subsection 1 a) Subsection 2 Normal Normal …" at bounding box center [634, 69] width 530 height 25
click at [385, 65] on button at bounding box center [380, 68] width 22 height 23
click at [385, 65] on div "Style 1. Section (a) Subsection (a) Subsection 1 a) Subsection 2 Normal Normal …" at bounding box center [634, 69] width 530 height 25
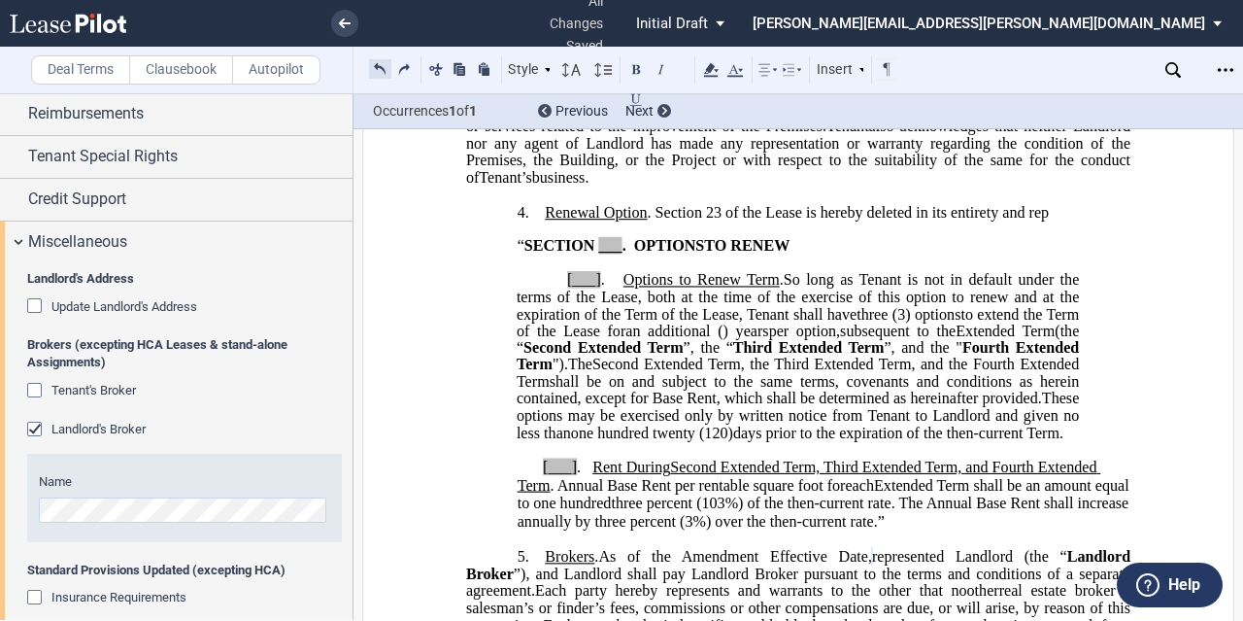
click at [385, 65] on button at bounding box center [380, 68] width 22 height 23
click at [385, 65] on div "Style 1. Section (a) Subsection (a) Subsection 1 a) Subsection 2 Normal Normal …" at bounding box center [634, 69] width 530 height 25
click at [385, 65] on button at bounding box center [380, 68] width 22 height 23
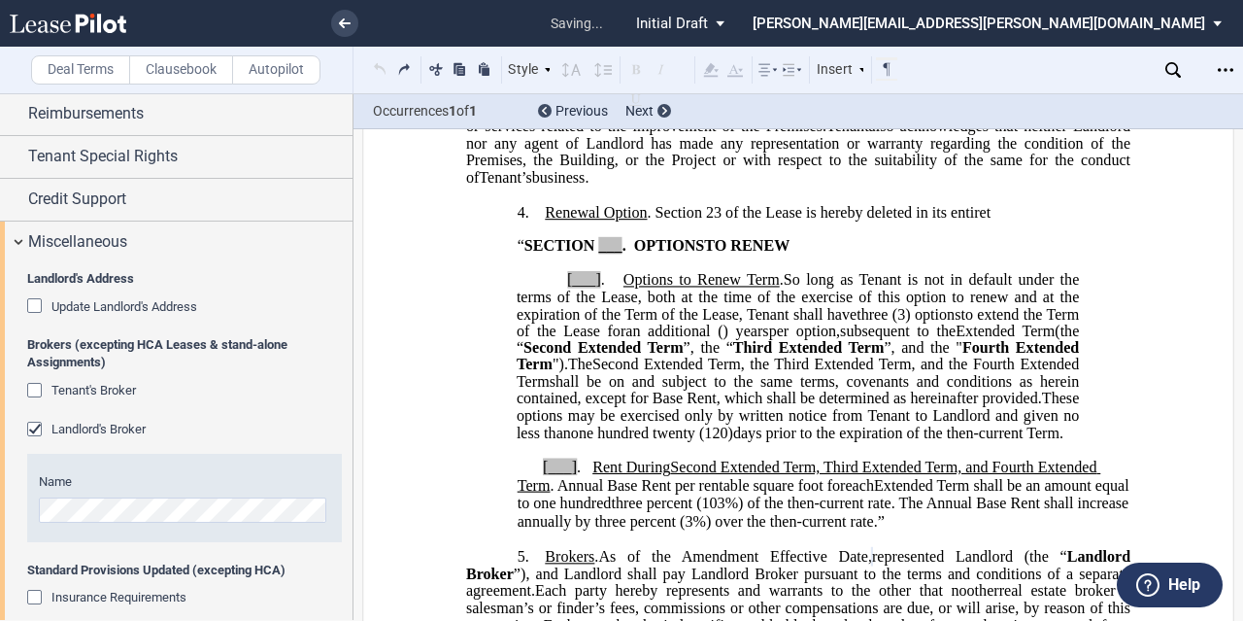
click at [385, 65] on div "Style 1. Section (a) Subsection (a) Subsection 1 a) Subsection 2 Normal Normal …" at bounding box center [634, 69] width 530 height 25
click at [385, 65] on button at bounding box center [380, 68] width 22 height 23
click at [385, 65] on div "Style 1. Section (a) Subsection (a) Subsection 1 a) Subsection 2 Normal Normal …" at bounding box center [634, 69] width 530 height 25
click at [385, 65] on button at bounding box center [380, 68] width 22 height 23
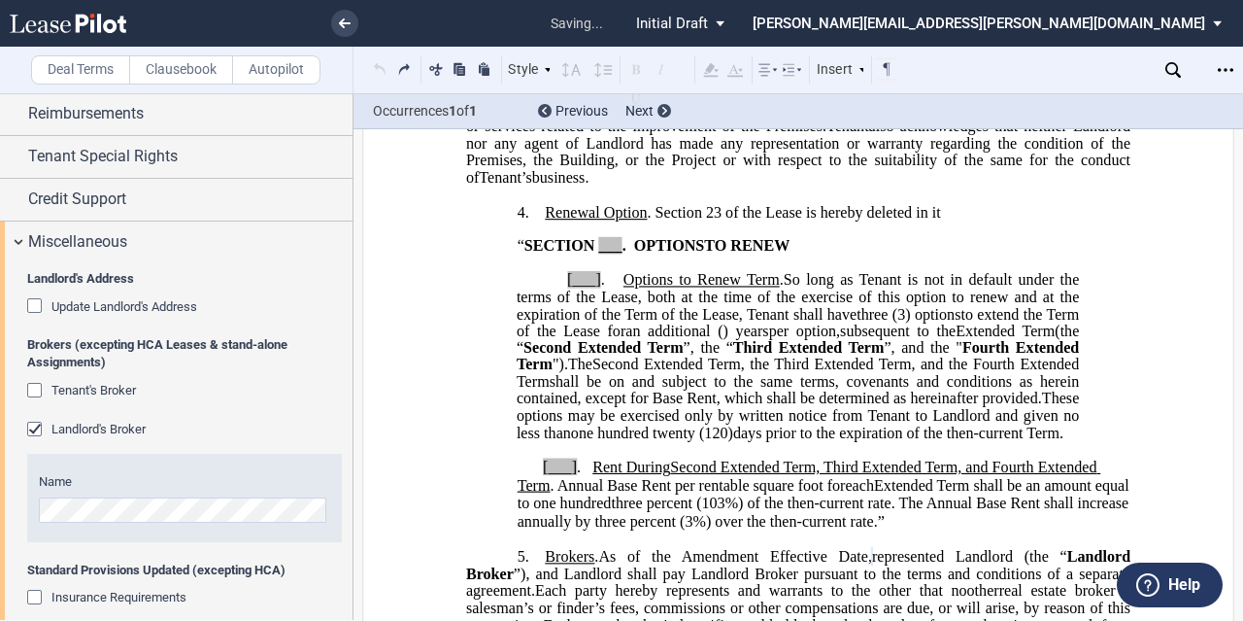
click at [385, 65] on div "Style 1. Section (a) Subsection (a) Subsection 1 a) Subsection 2 Normal Normal …" at bounding box center [634, 69] width 530 height 25
click at [385, 65] on button at bounding box center [380, 68] width 22 height 23
click at [385, 65] on div "Style 1. Section (a) Subsection (a) Subsection 1 a) Subsection 2 Normal Normal …" at bounding box center [634, 69] width 530 height 25
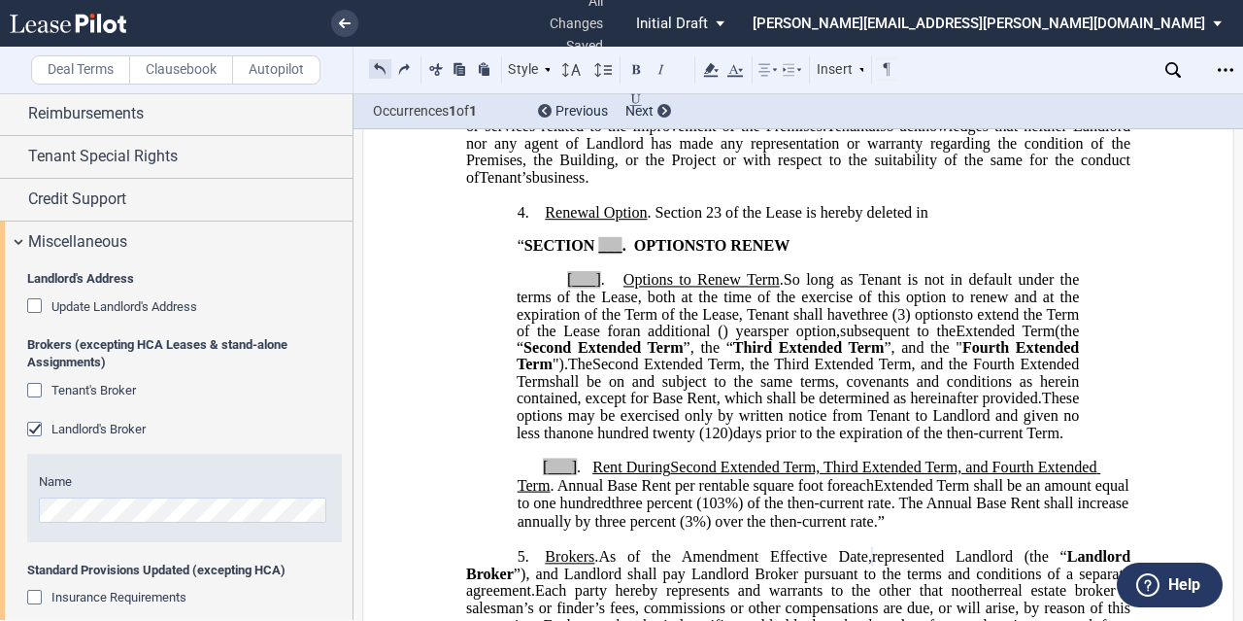
click at [385, 65] on button at bounding box center [380, 68] width 22 height 23
click at [385, 65] on div "Style 1. Section (a) Subsection (a) Subsection 1 a) Subsection 2 Normal Normal …" at bounding box center [634, 69] width 530 height 25
click at [385, 65] on button at bounding box center [380, 68] width 22 height 23
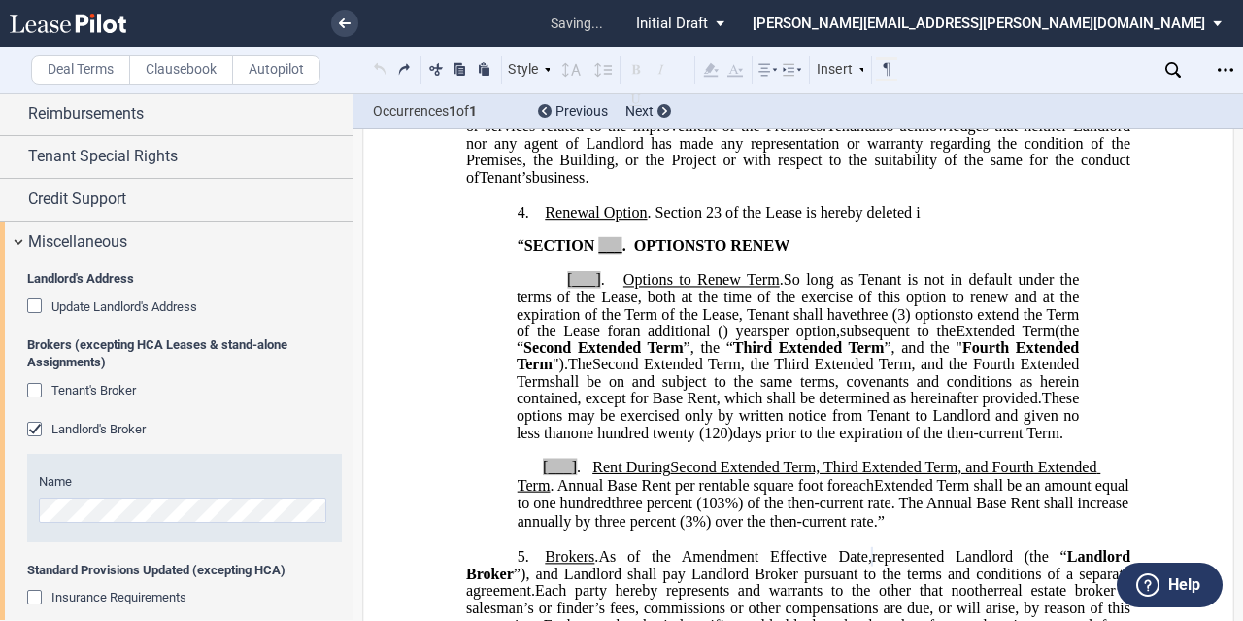
click at [385, 65] on div "Style 1. Section (a) Subsection (a) Subsection 1 a) Subsection 2 Normal Normal …" at bounding box center [634, 69] width 530 height 25
click at [385, 65] on button at bounding box center [380, 68] width 22 height 23
click at [385, 65] on div "Style 1. Section (a) Subsection (a) Subsection 1 a) Subsection 2 Normal Normal …" at bounding box center [634, 69] width 530 height 25
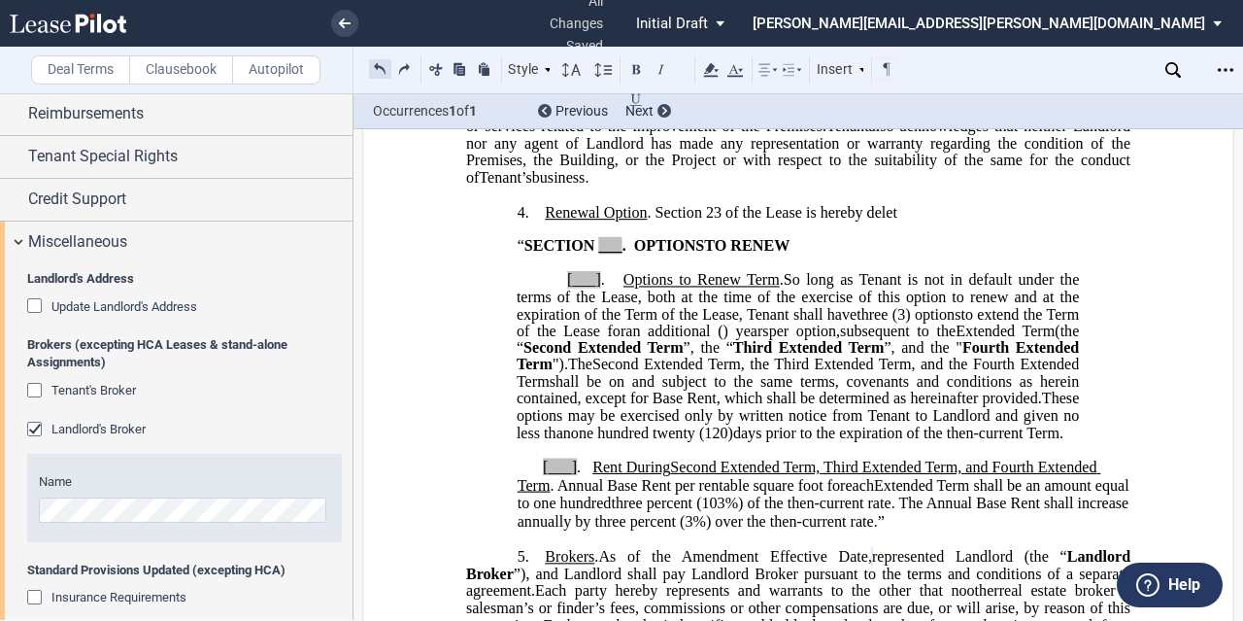
click at [385, 65] on button at bounding box center [380, 68] width 22 height 23
click at [385, 65] on div "Style 1. Section (a) Subsection (a) Subsection 1 a) Subsection 2 Normal Normal …" at bounding box center [634, 69] width 530 height 25
click at [385, 65] on button at bounding box center [380, 68] width 22 height 23
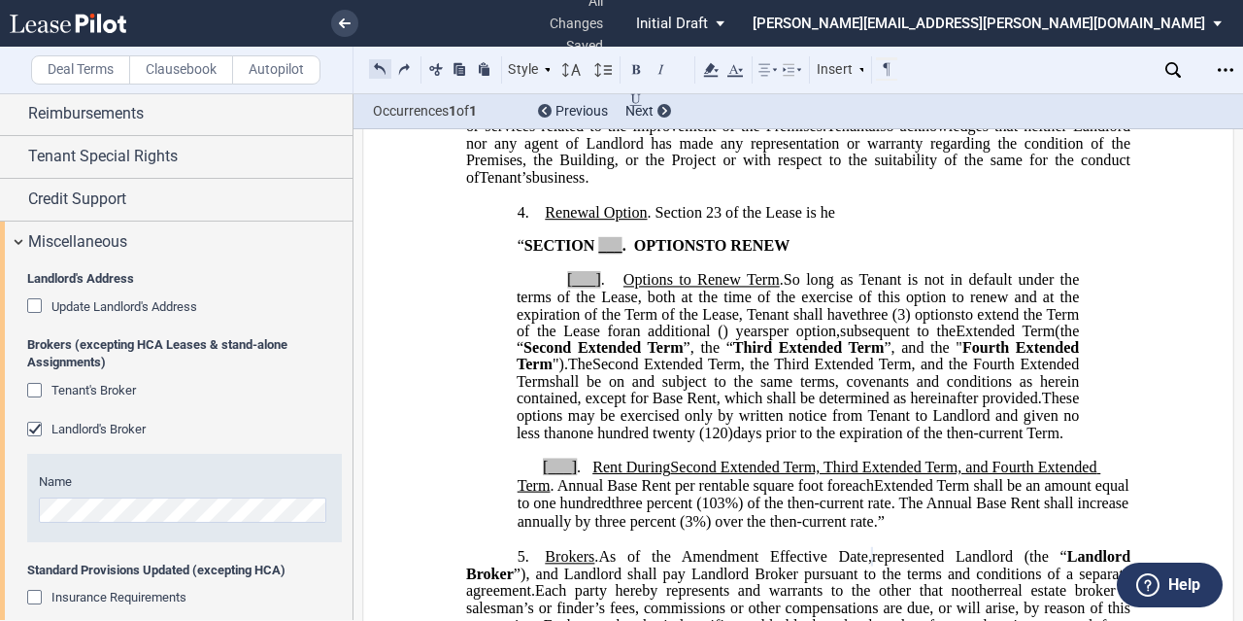
click at [385, 65] on button at bounding box center [380, 68] width 22 height 23
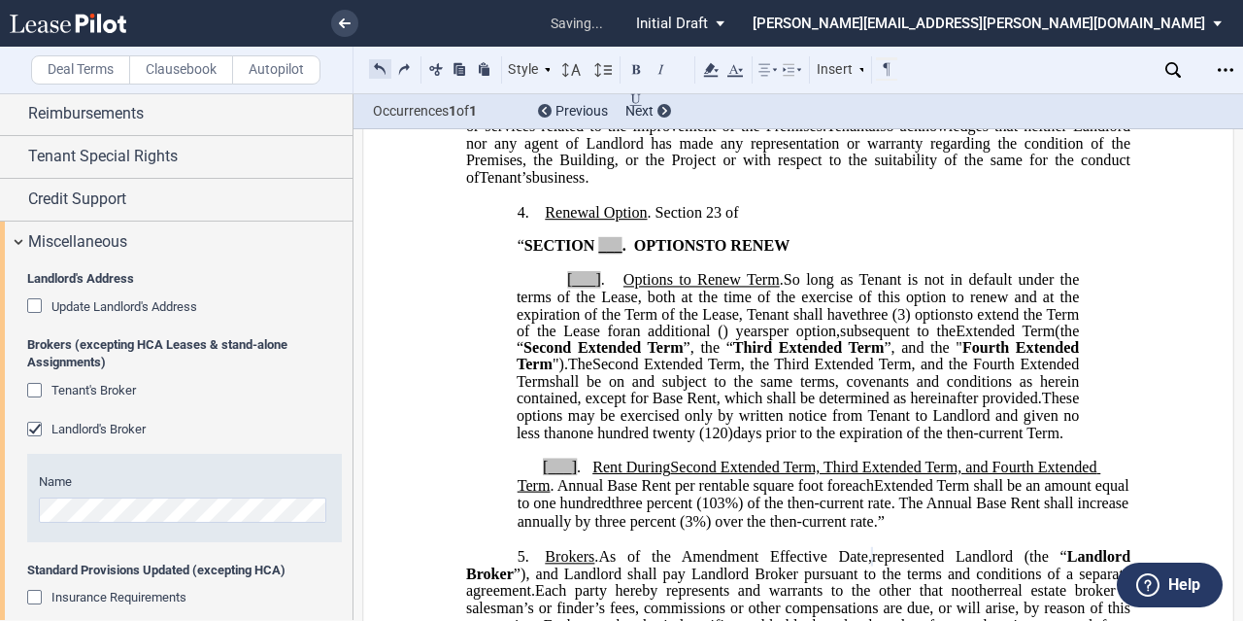
click at [385, 65] on button at bounding box center [380, 68] width 22 height 23
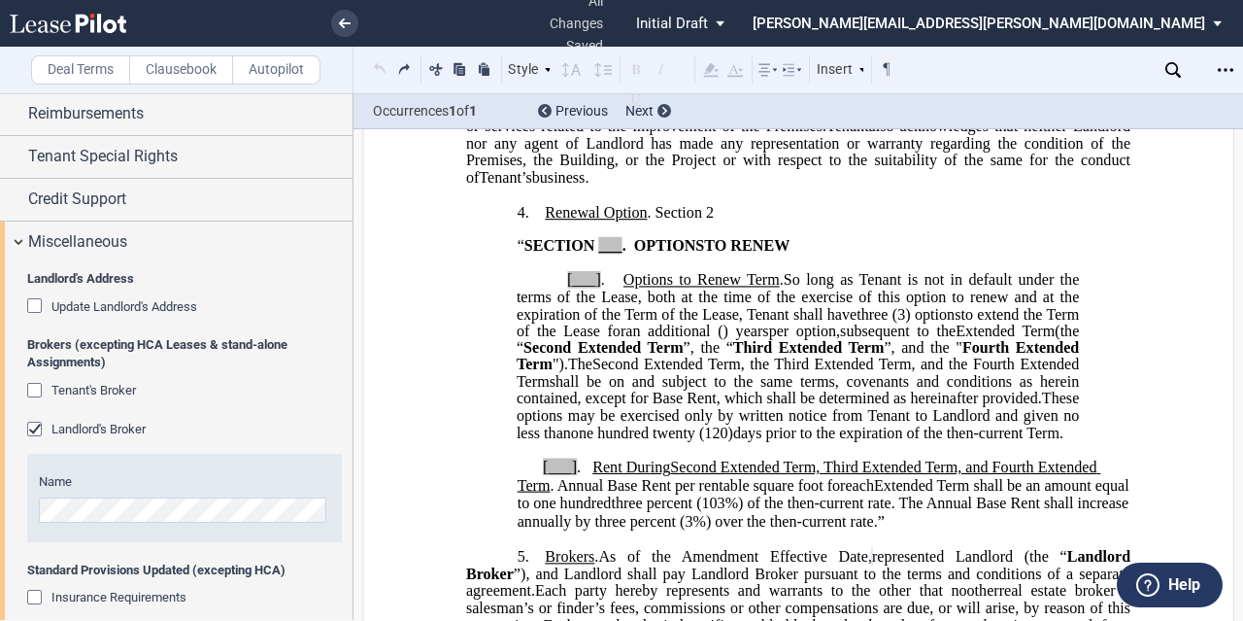
click at [385, 65] on div "Style 1. Section (a) Subsection (a) Subsection 1 a) Subsection 2 Normal Normal …" at bounding box center [634, 69] width 530 height 25
click at [385, 65] on button at bounding box center [380, 68] width 22 height 23
click at [385, 65] on div "Style 1. Section (a) Subsection (a) Subsection 1 a) Subsection 2 Normal Normal …" at bounding box center [634, 69] width 530 height 25
click at [385, 65] on button at bounding box center [380, 68] width 22 height 23
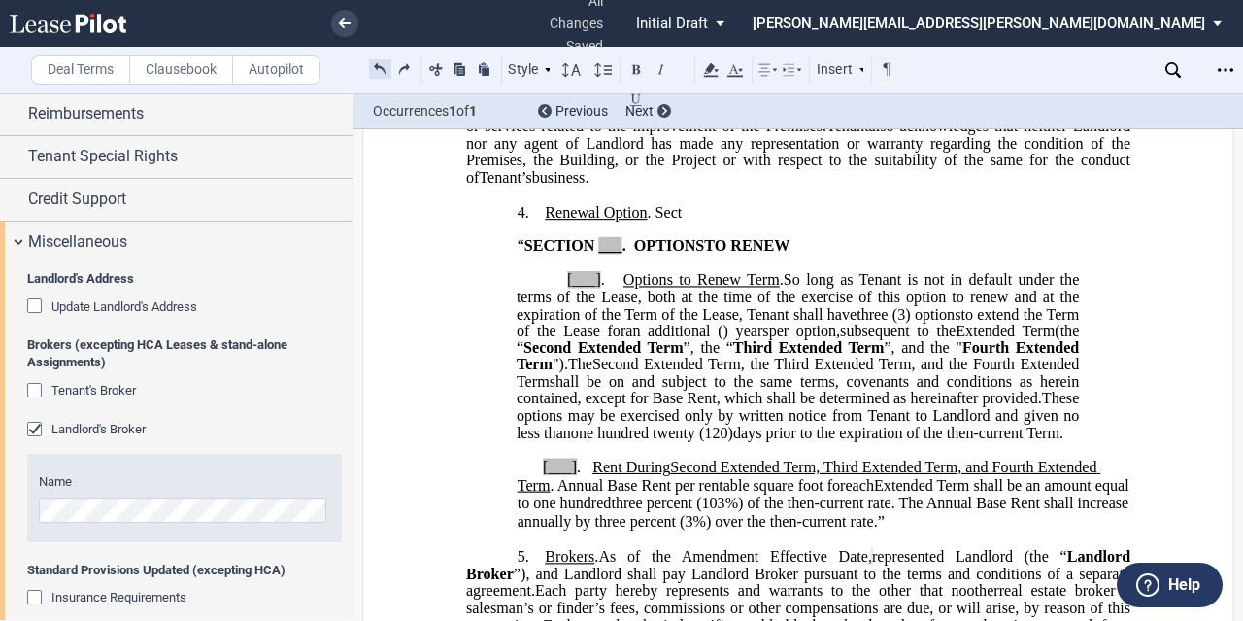
click at [385, 65] on button at bounding box center [380, 68] width 22 height 23
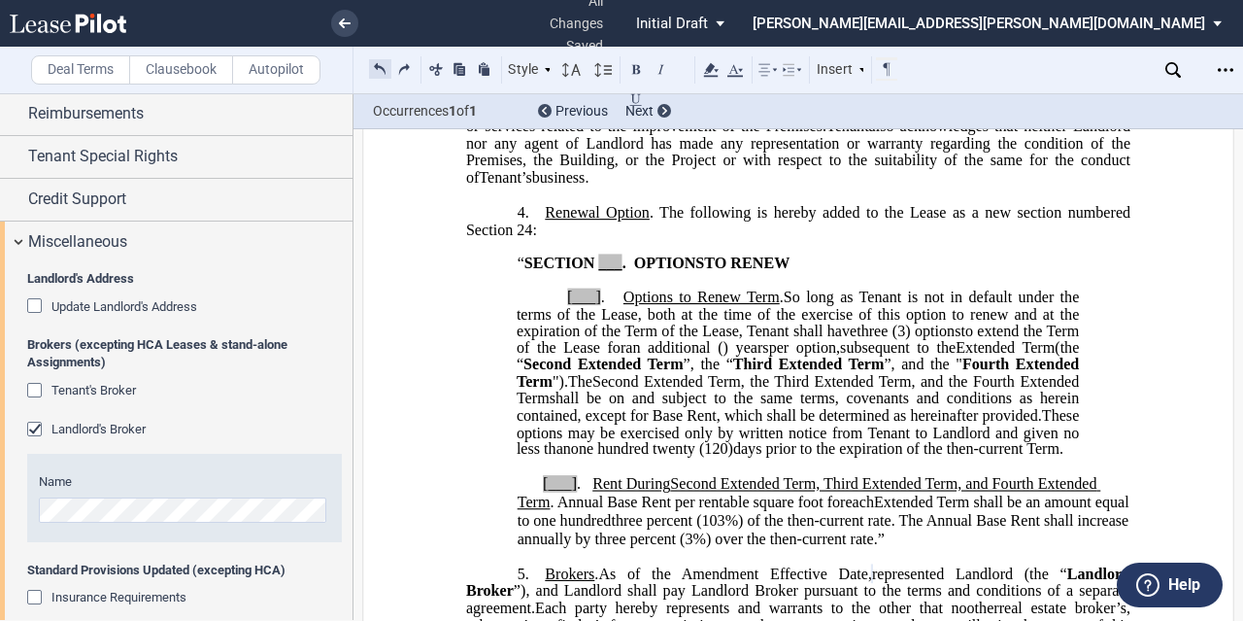
click at [385, 65] on button at bounding box center [380, 68] width 22 height 23
click at [666, 238] on p "4. Renewal Option . The following is hereby added to the Lease as a new section…" at bounding box center [798, 220] width 664 height 35
click at [623, 272] on span "." at bounding box center [625, 262] width 4 height 17
click at [601, 305] on span "." at bounding box center [603, 295] width 4 height 17
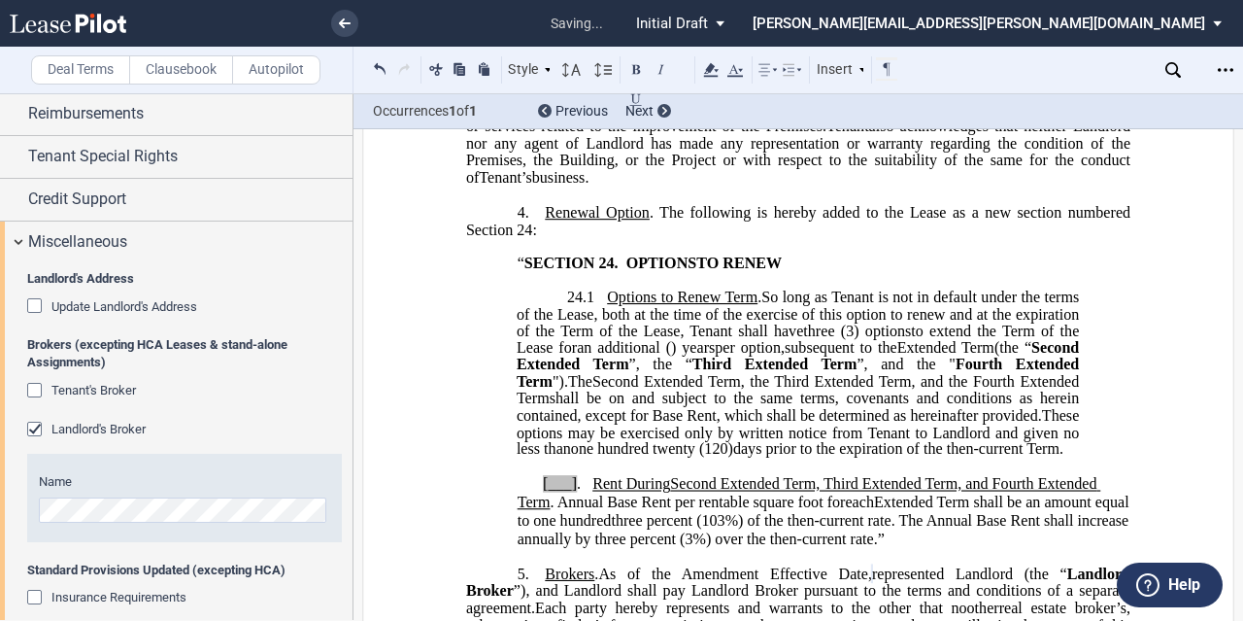
click at [577, 492] on span "." at bounding box center [579, 483] width 4 height 17
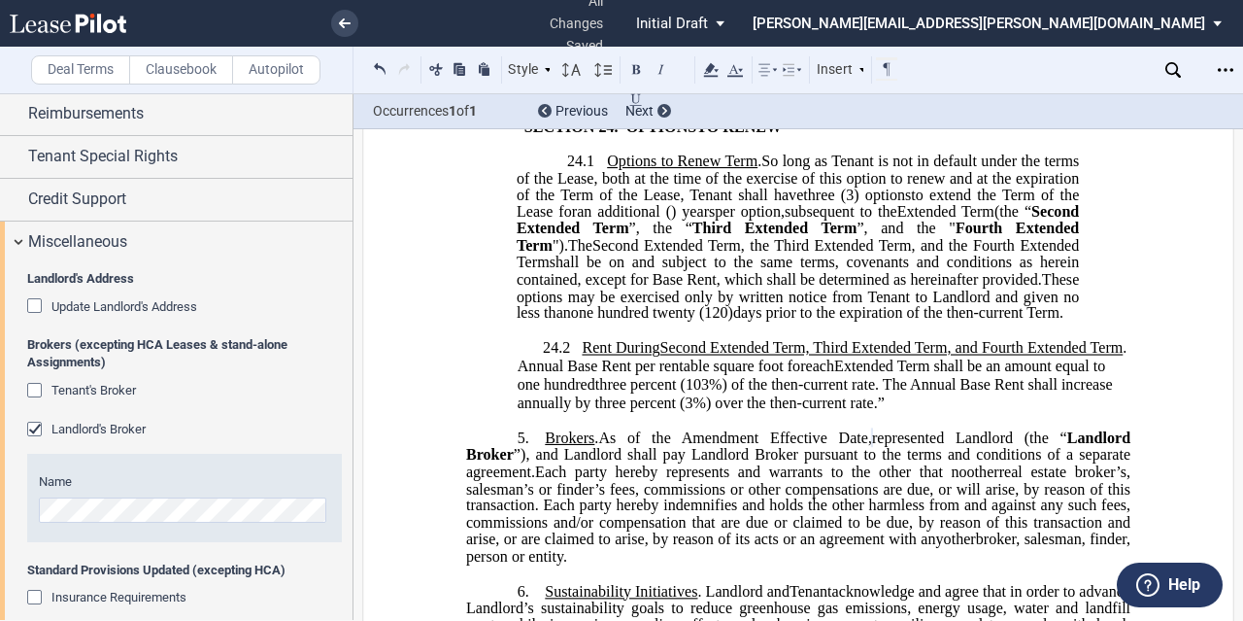
scroll to position [1051, 0]
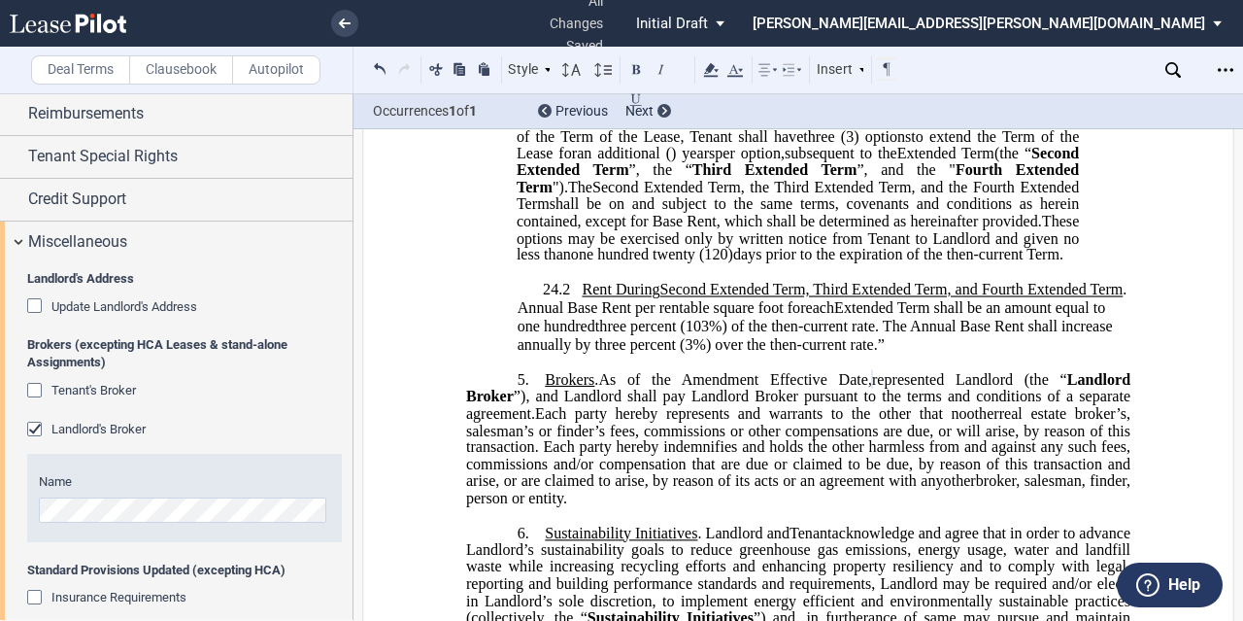
click at [1127, 316] on span ". Annual Base Rent per rentable square foot for" at bounding box center [824, 298] width 613 height 35
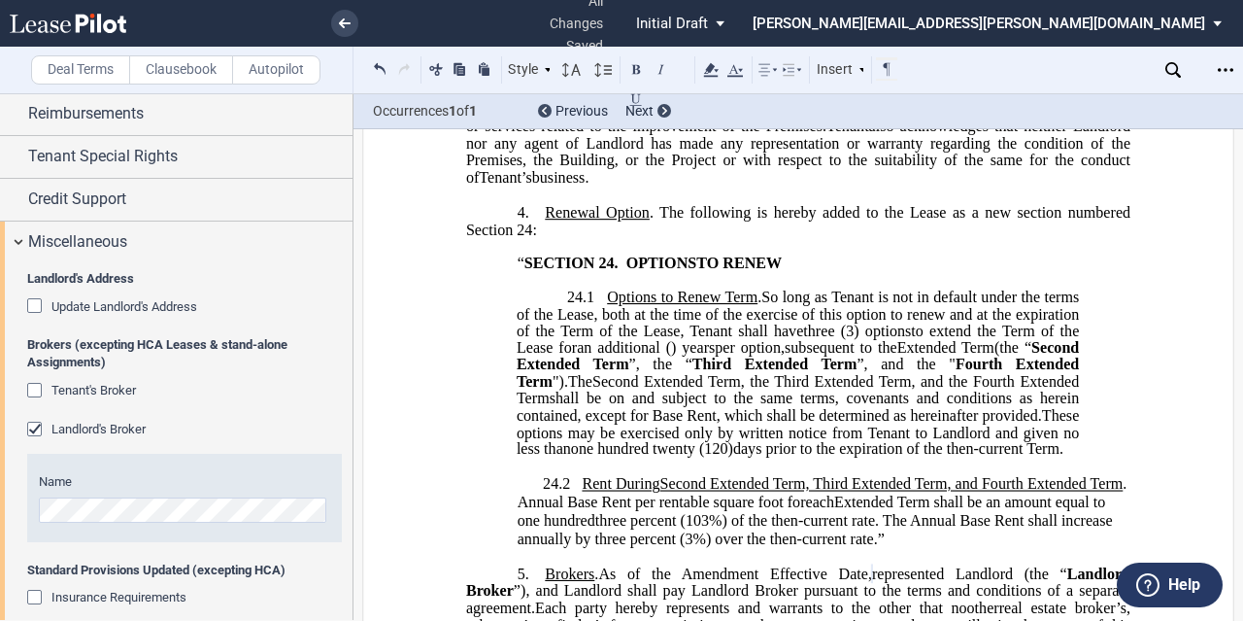
click at [882, 334] on span "So long as Tenant is not in default under the terms of the Lease, both at the t…" at bounding box center [800, 312] width 566 height 51
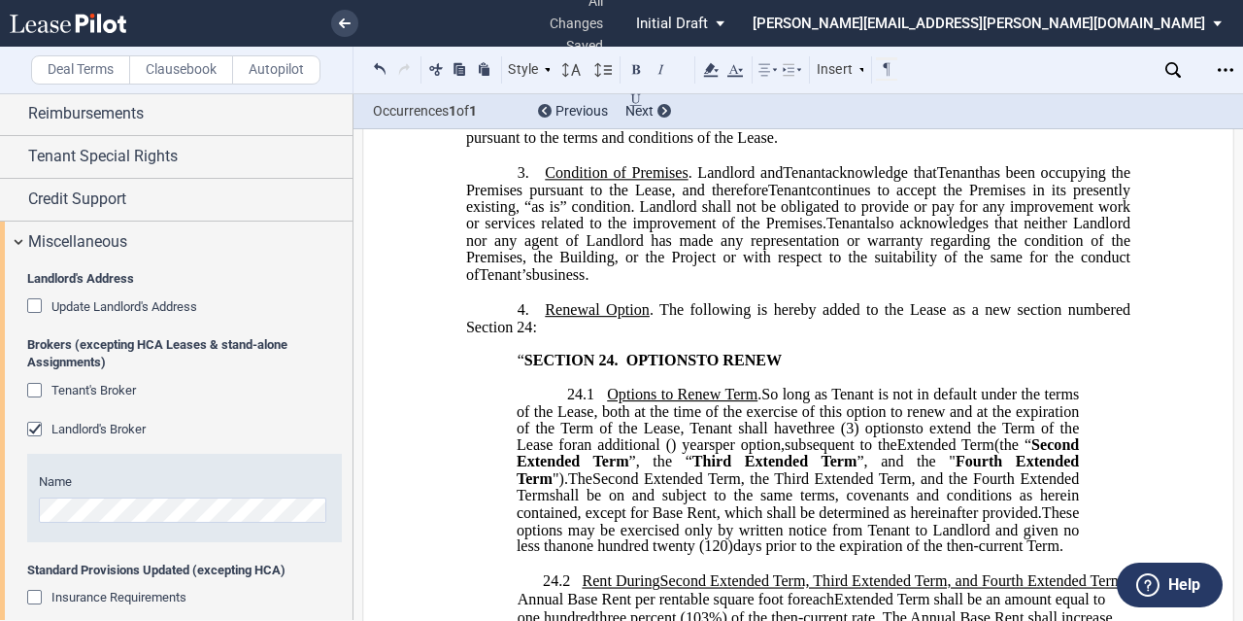
scroll to position [565, 0]
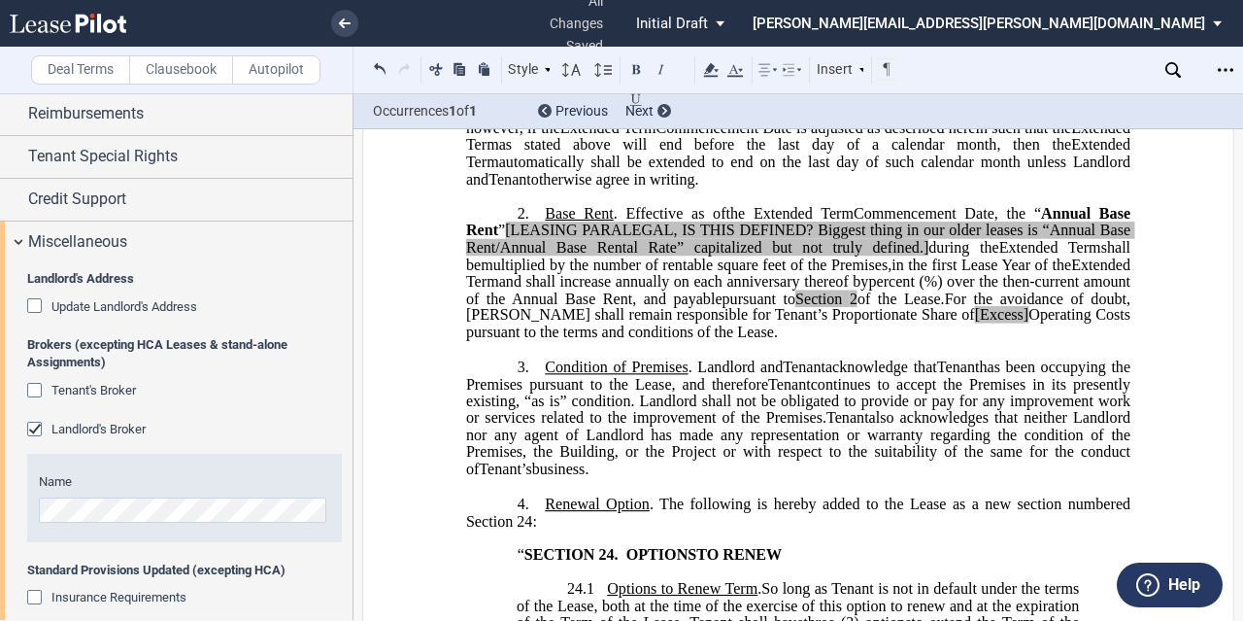
click at [490, 239] on span "Annual Base Rent" at bounding box center [800, 222] width 668 height 34
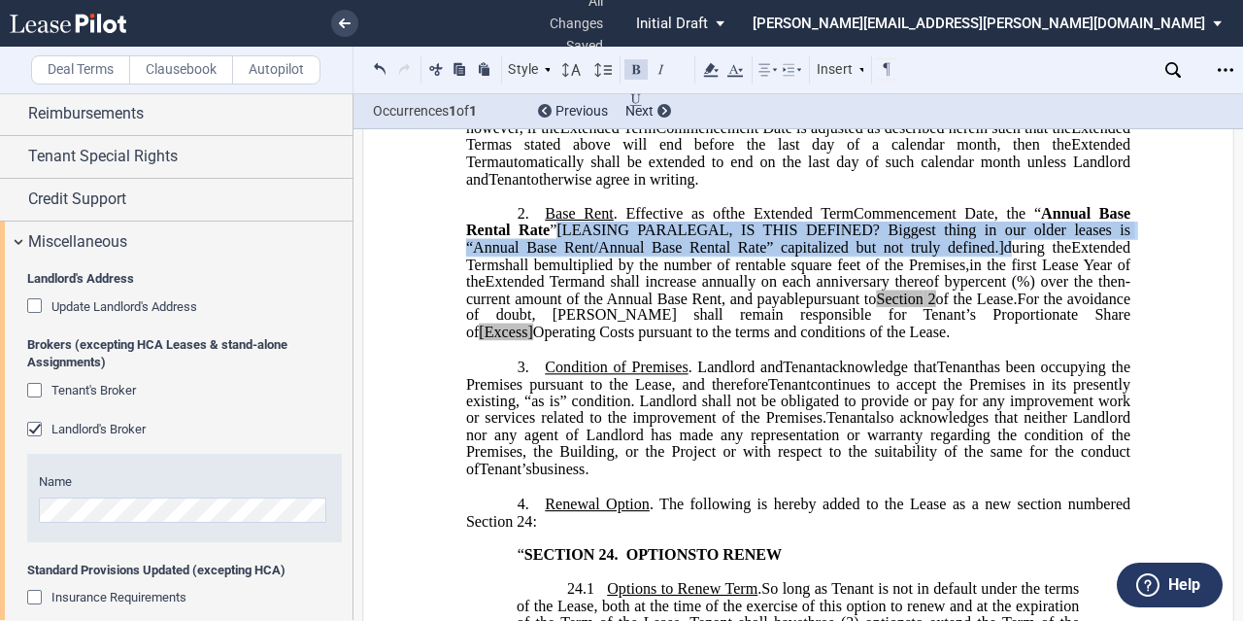
drag, startPoint x: 992, startPoint y: 267, endPoint x: 557, endPoint y: 242, distance: 434.9
click at [557, 242] on span ", the “ Annual Base Rental Rate ” [LEASING PARALEGAL, IS THIS DEFINED? Biggest …" at bounding box center [800, 230] width 668 height 51
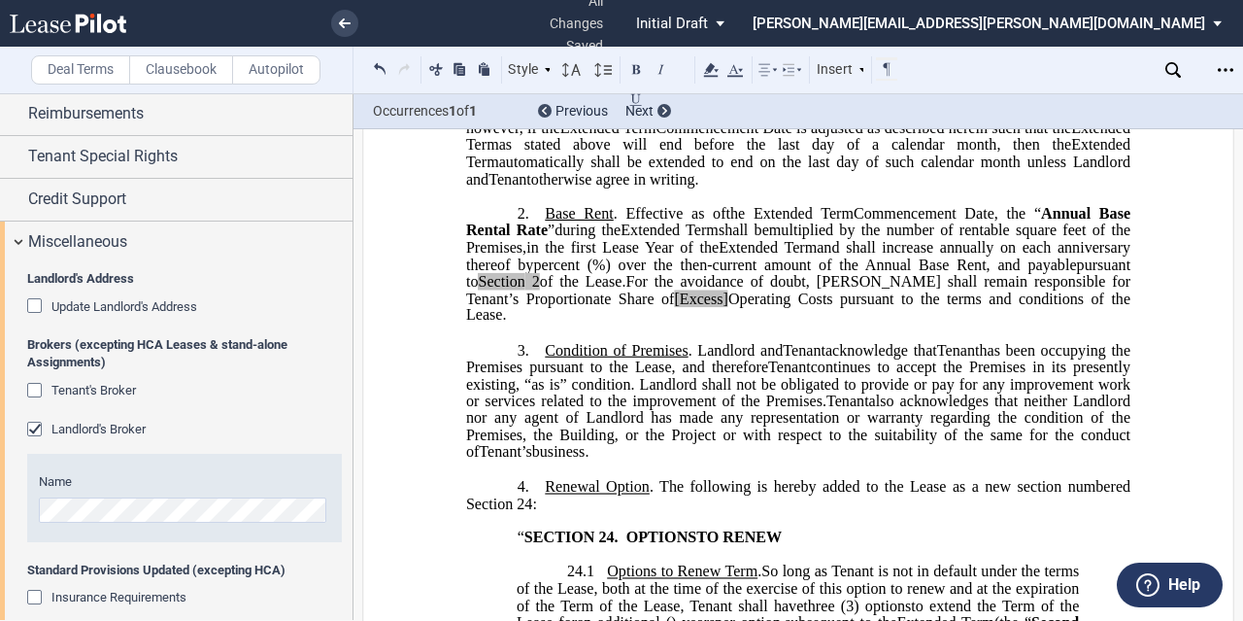
click at [592, 273] on span "%) over the then-current amount of the Annual Base Rent, and payable" at bounding box center [834, 263] width 485 height 17
drag, startPoint x: 777, startPoint y: 298, endPoint x: 660, endPoint y: 298, distance: 116.5
click at [660, 289] on span "pursuant to Section 2 of the Lease." at bounding box center [800, 272] width 668 height 34
click at [716, 72] on icon at bounding box center [710, 69] width 23 height 23
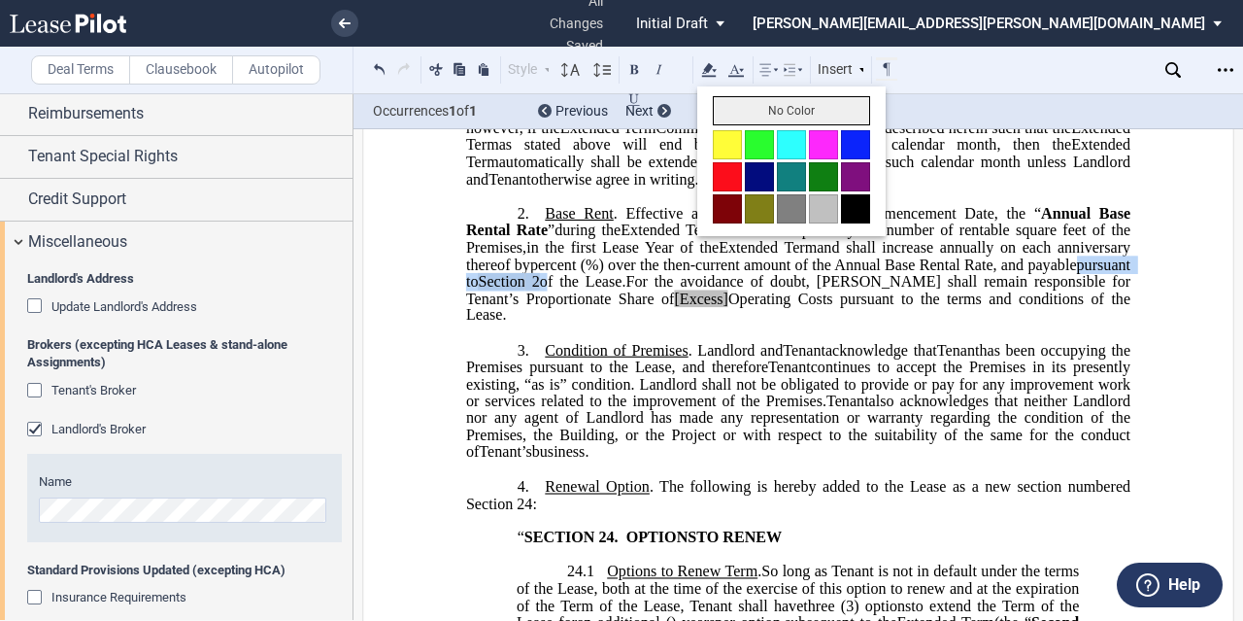
click at [730, 98] on button "No Color" at bounding box center [791, 110] width 157 height 29
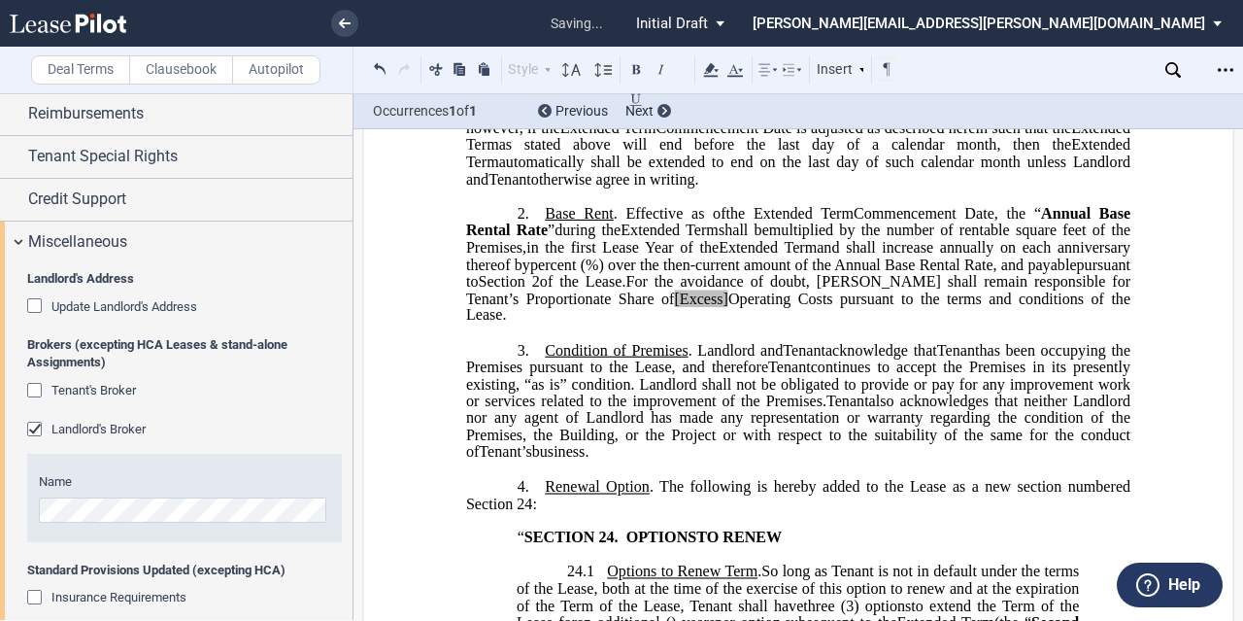
click at [828, 252] on span "multiplied by the number of rentable square feet of the Premises," at bounding box center [800, 238] width 668 height 34
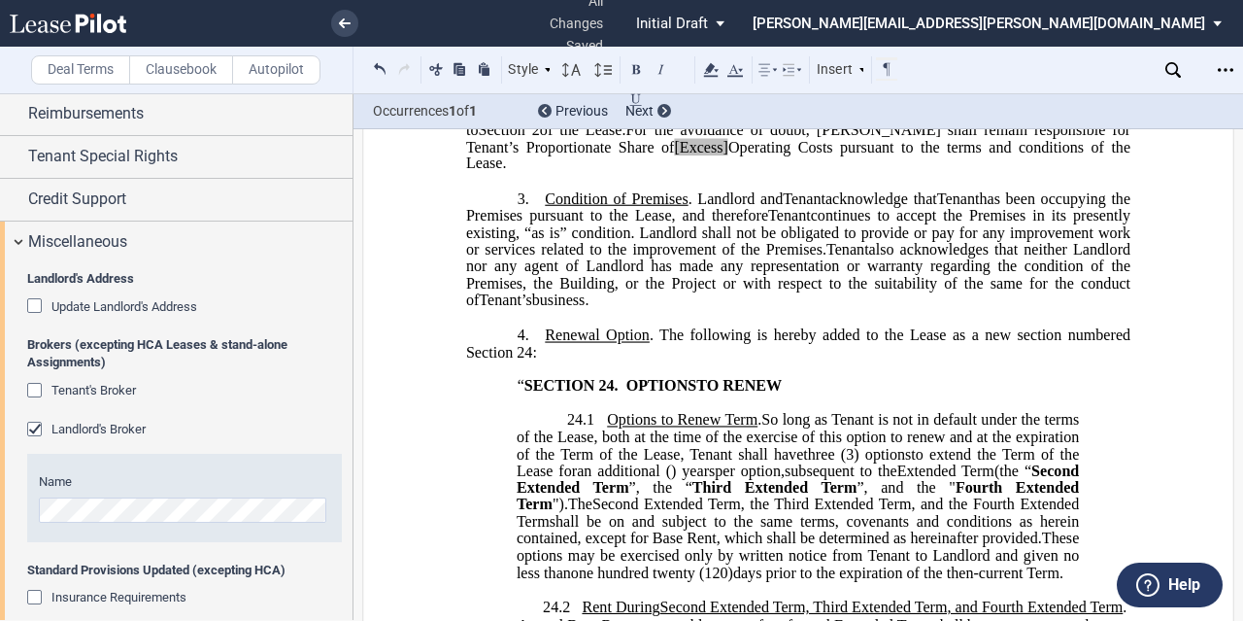
scroll to position [954, 0]
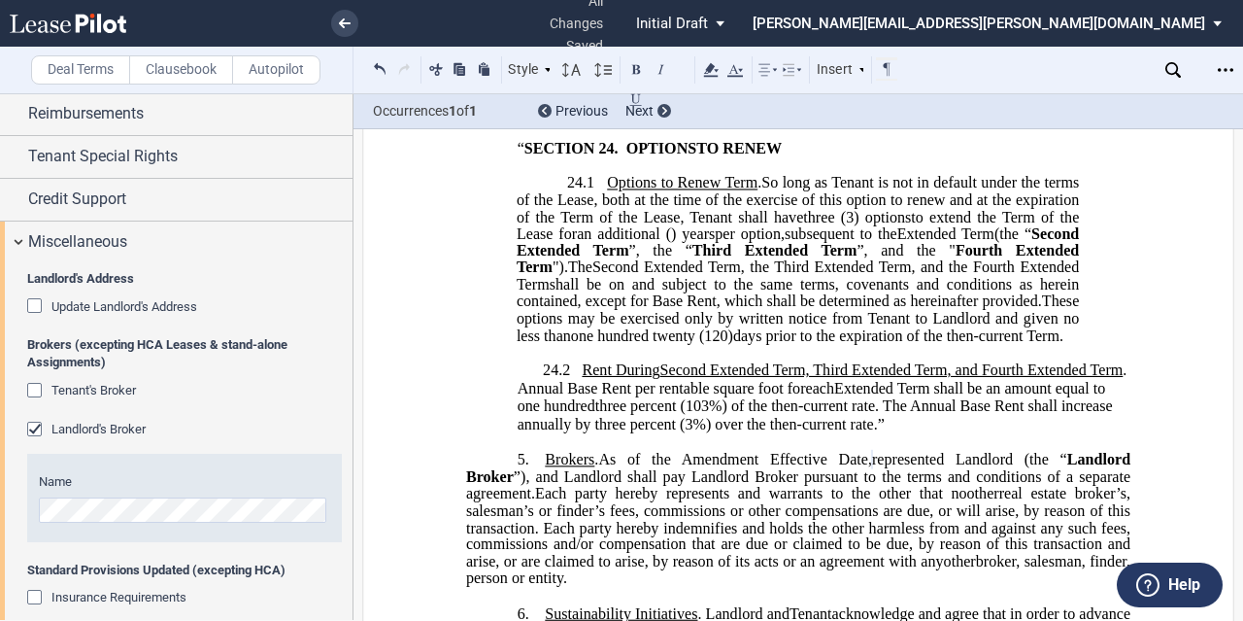
click at [1018, 432] on span "three percent (103%) of the then-current rate. The Annual Base Rent shall incre…" at bounding box center [817, 414] width 599 height 35
click at [627, 396] on span ". Annual Base Rent per rentable square foot for" at bounding box center [824, 378] width 613 height 35
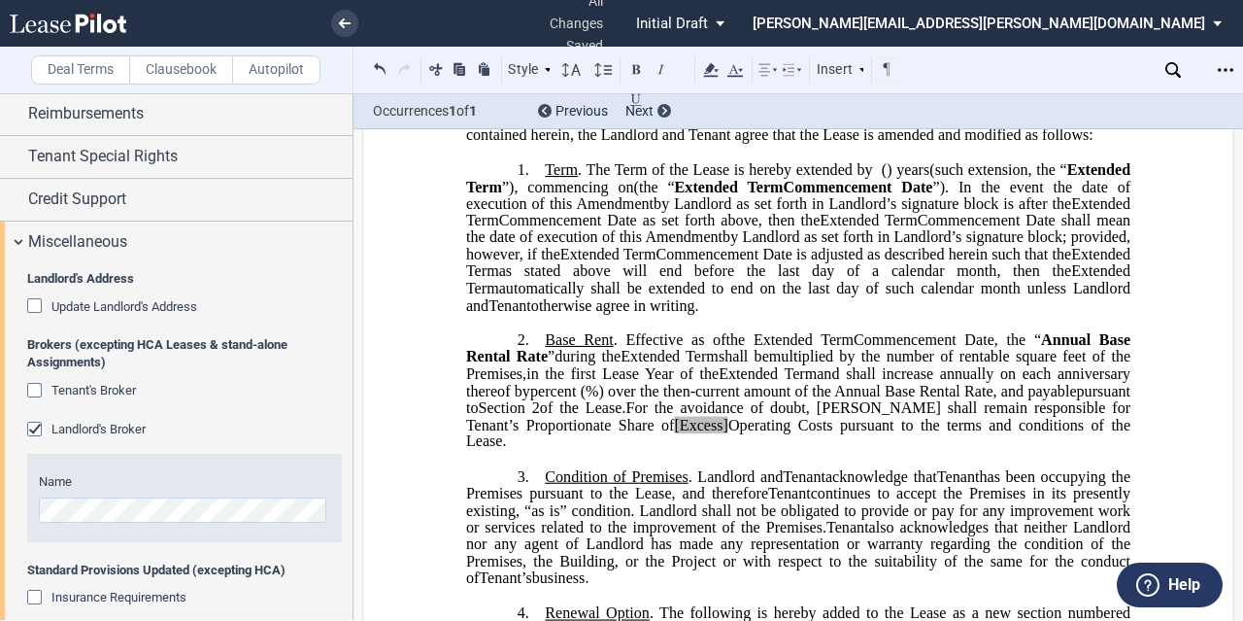
scroll to position [371, 0]
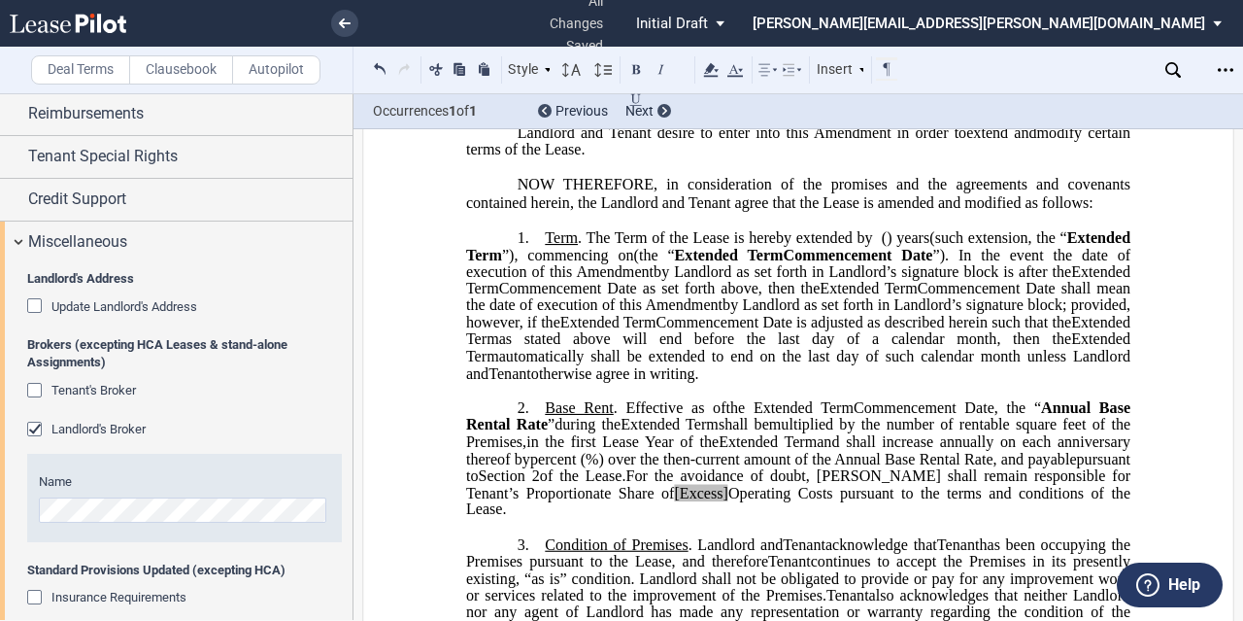
click at [820, 501] on span "For the avoidance of doubt, [PERSON_NAME] shall remain responsible for Tenant’s…" at bounding box center [800, 484] width 668 height 34
click at [728, 501] on span "[Excess]" at bounding box center [701, 492] width 54 height 17
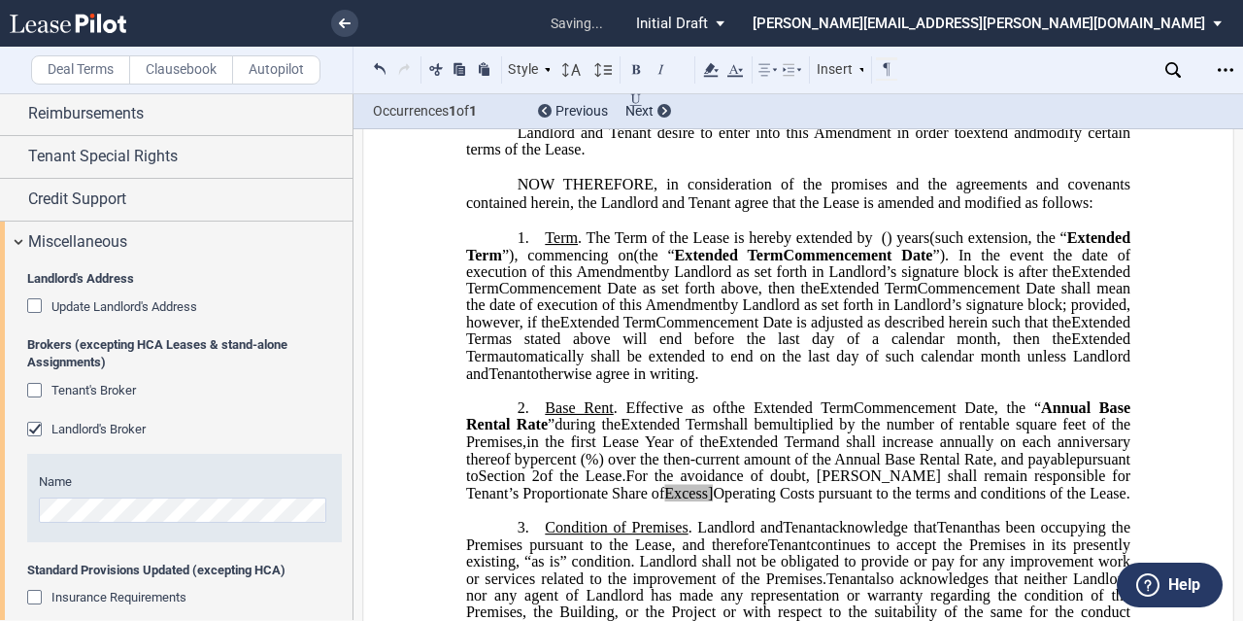
click at [858, 501] on span "Operating Costs pursuant to the terms and conditions of the Lease." at bounding box center [921, 492] width 417 height 17
drag, startPoint x: 864, startPoint y: 508, endPoint x: 765, endPoint y: 508, distance: 99.1
click at [765, 501] on span "For the avoidance of doubt, [PERSON_NAME] shall remain responsible for Tenant’s…" at bounding box center [800, 484] width 668 height 34
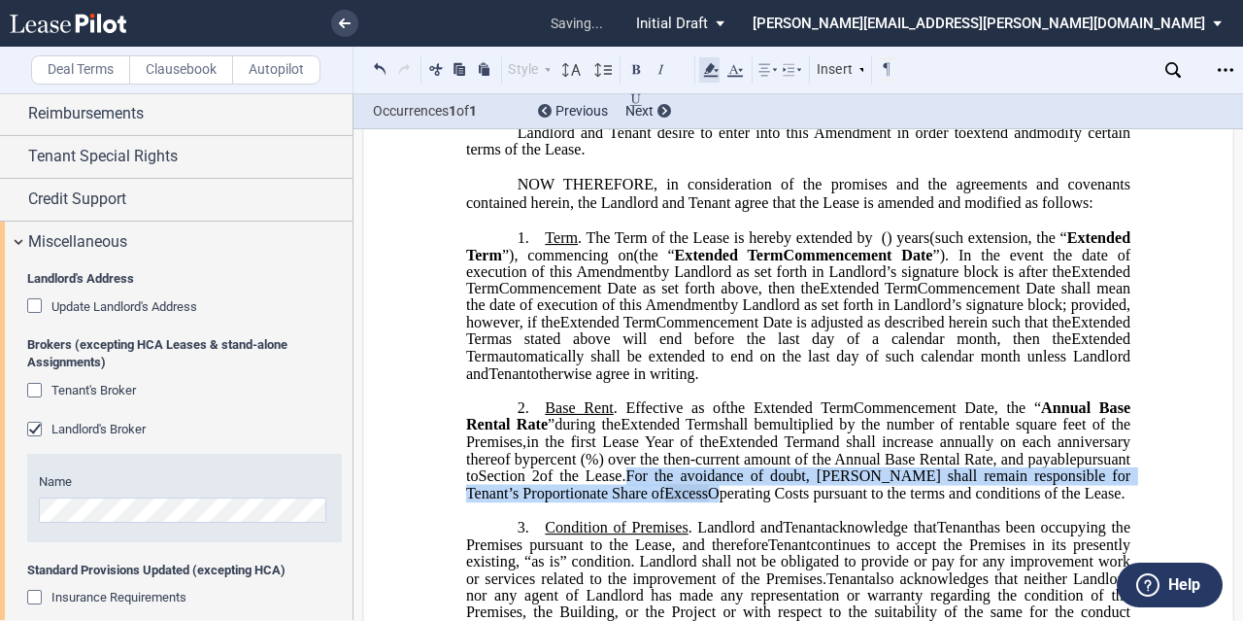
click at [709, 73] on icon at bounding box center [710, 69] width 23 height 23
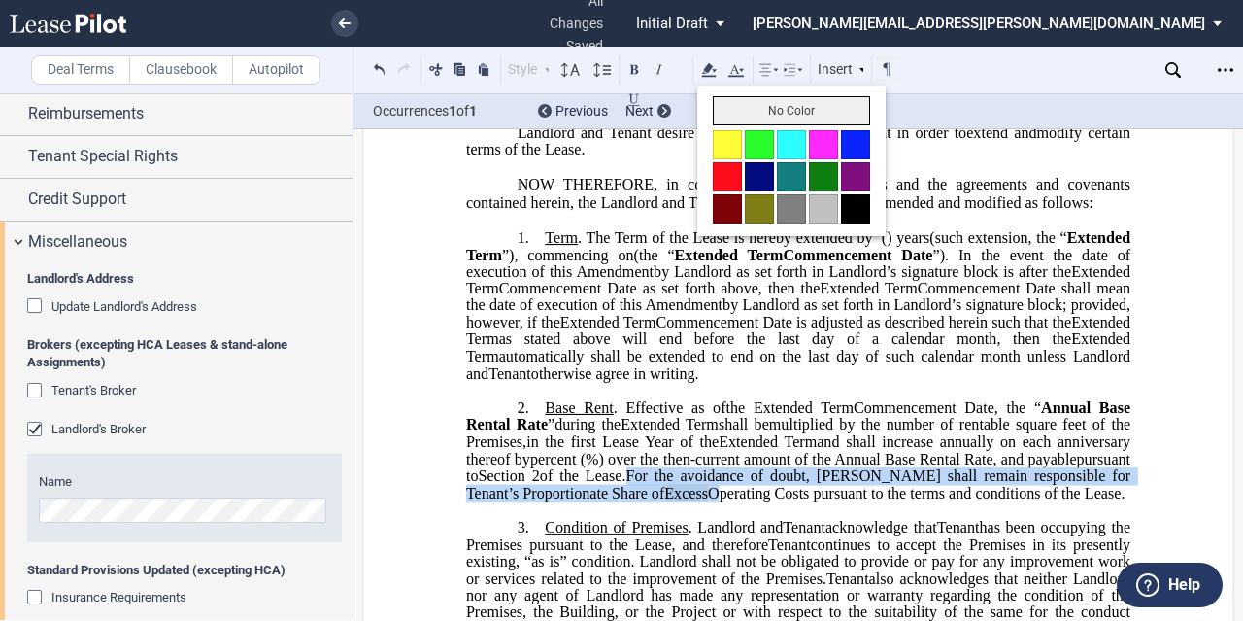
click at [727, 104] on button "No Color" at bounding box center [791, 110] width 157 height 29
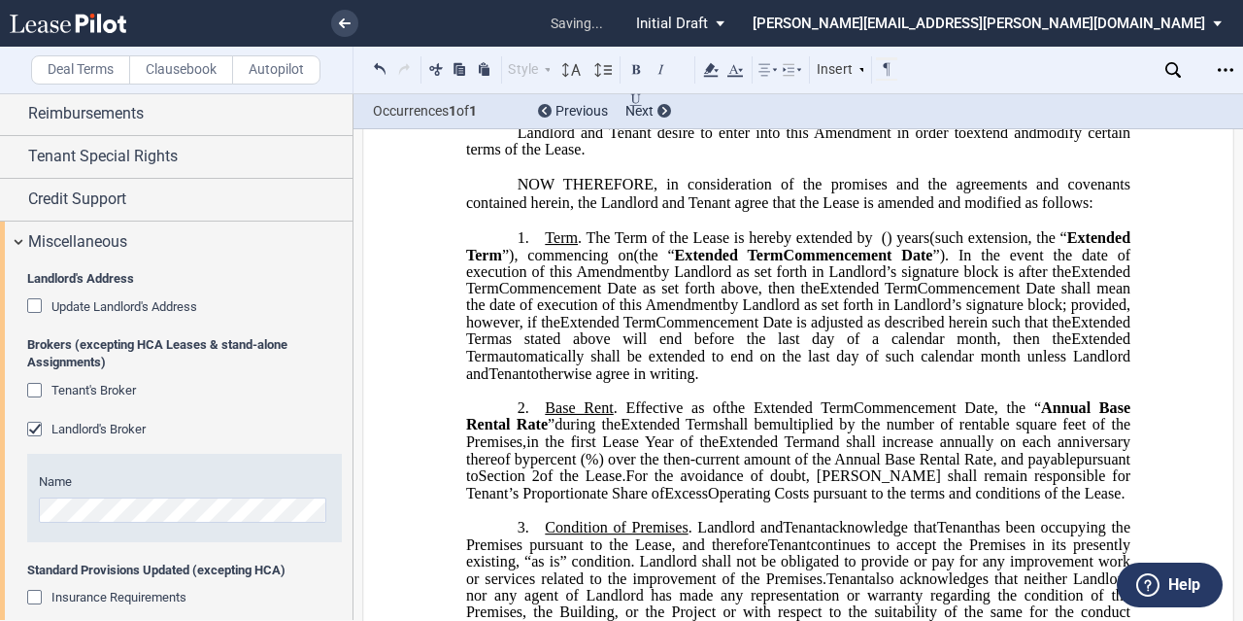
click at [865, 314] on span "Commencement Date shall mean the date of execution of this" at bounding box center [800, 297] width 668 height 34
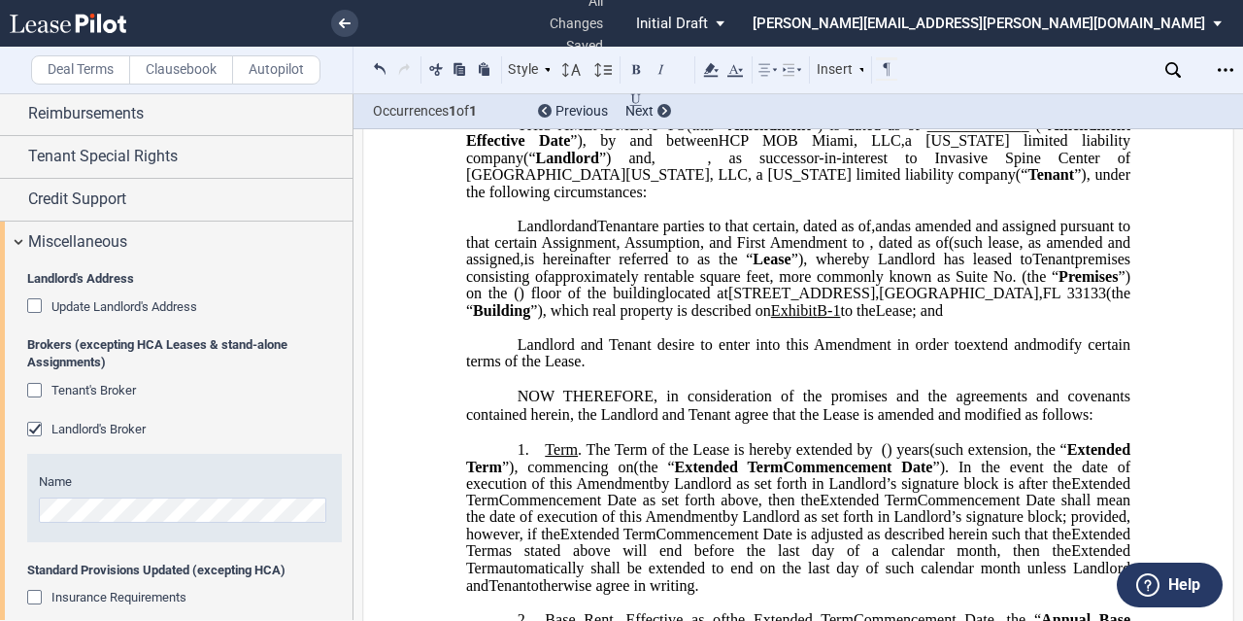
scroll to position [0, 0]
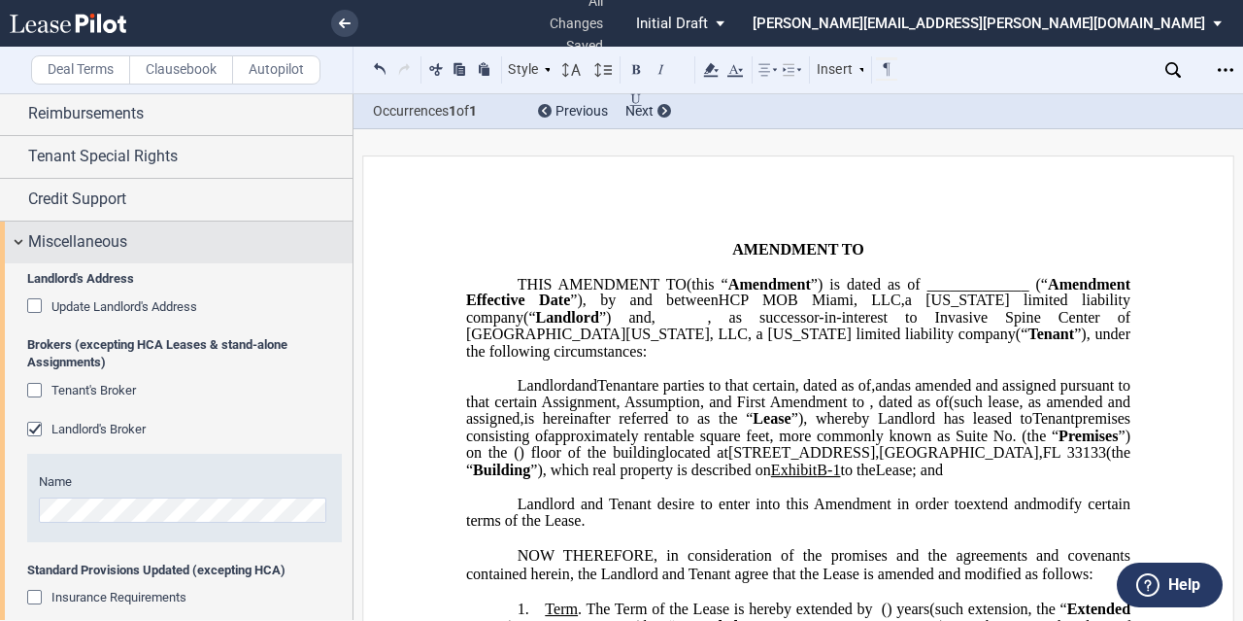
click at [246, 248] on div "Miscellaneous" at bounding box center [190, 241] width 324 height 23
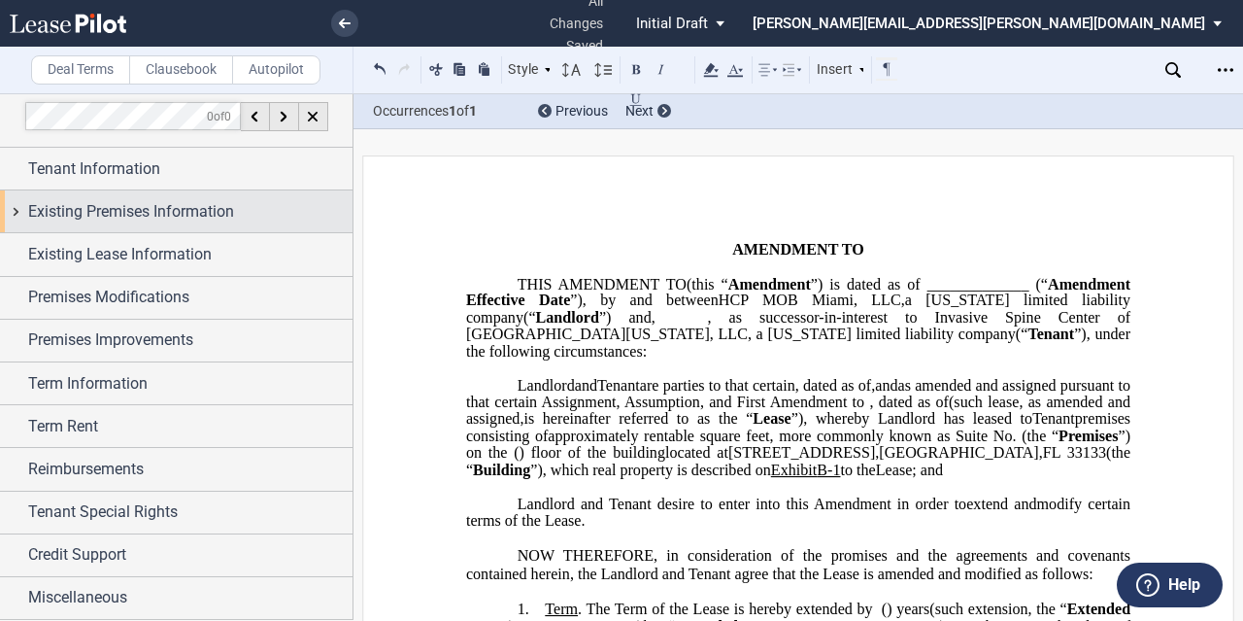
scroll to position [4, 0]
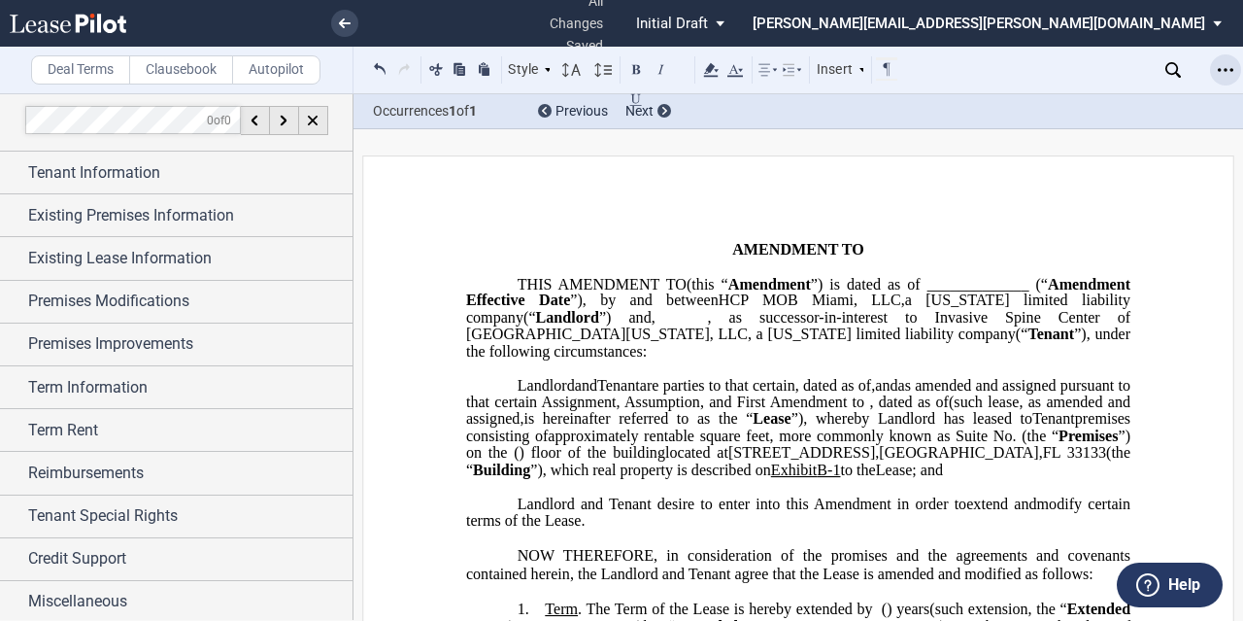
click at [1230, 69] on icon "Open Lease options menu" at bounding box center [1226, 70] width 16 height 16
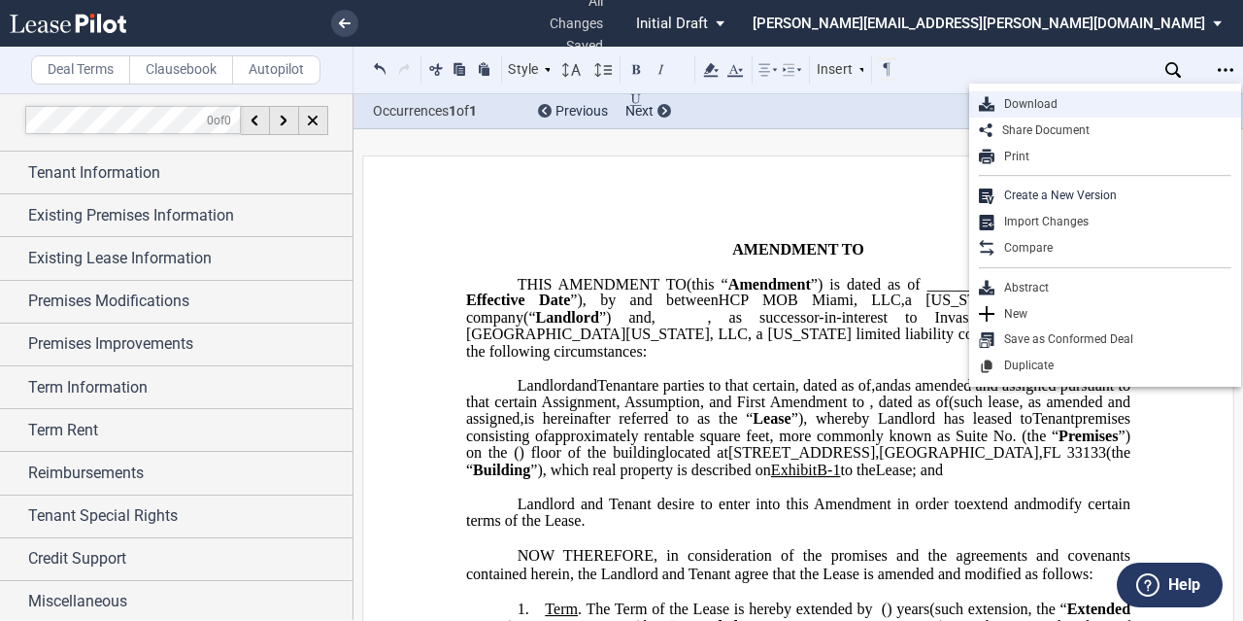
click at [1109, 100] on div "Download" at bounding box center [1113, 104] width 237 height 17
